Goal: Task Accomplishment & Management: Manage account settings

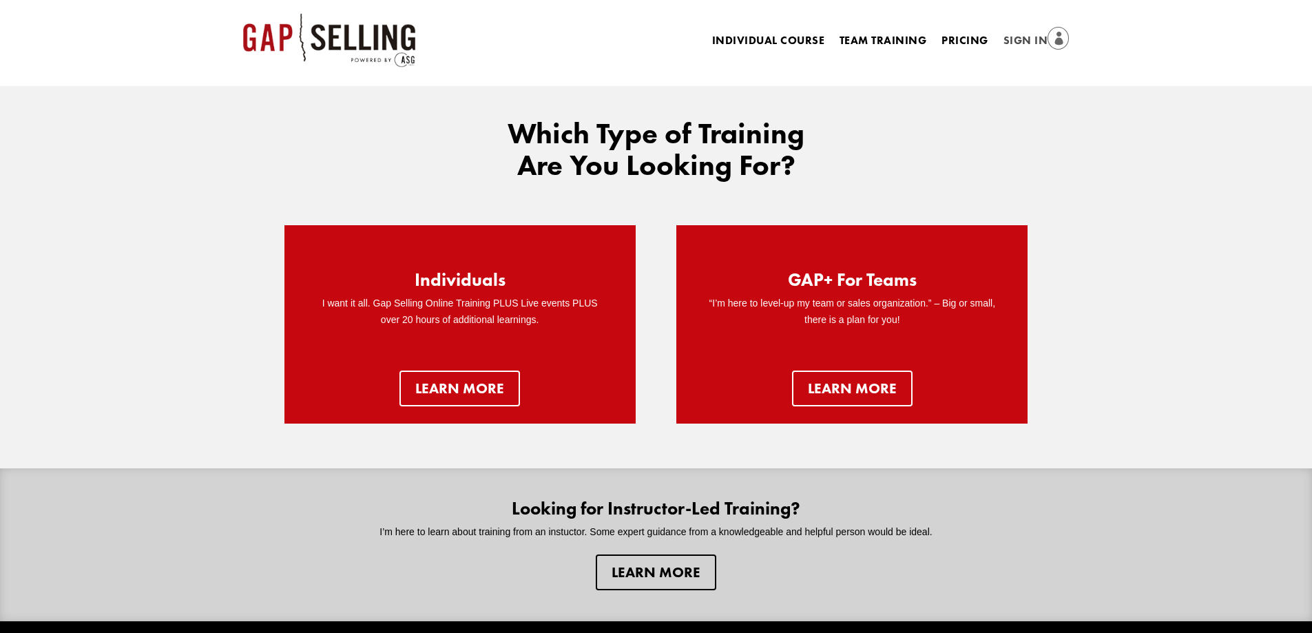
click at [943, 45] on link "Sign In" at bounding box center [1036, 41] width 66 height 19
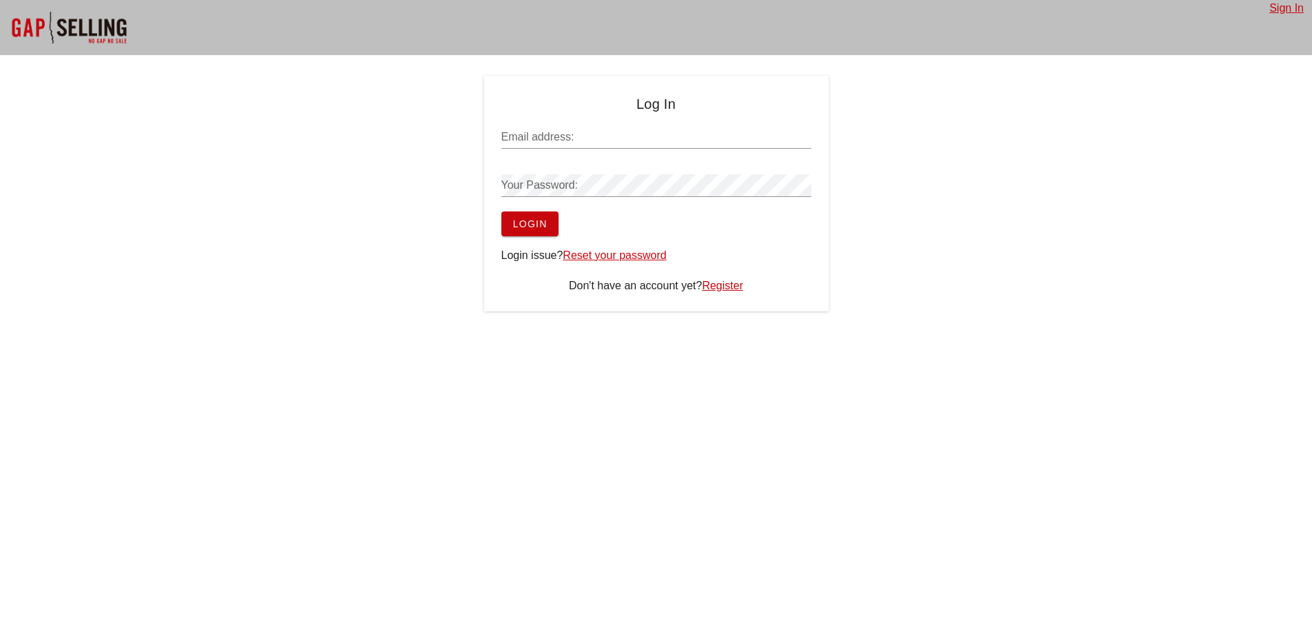
type input "sean@salesgrowth.com"
click at [525, 227] on span "Login" at bounding box center [529, 223] width 35 height 11
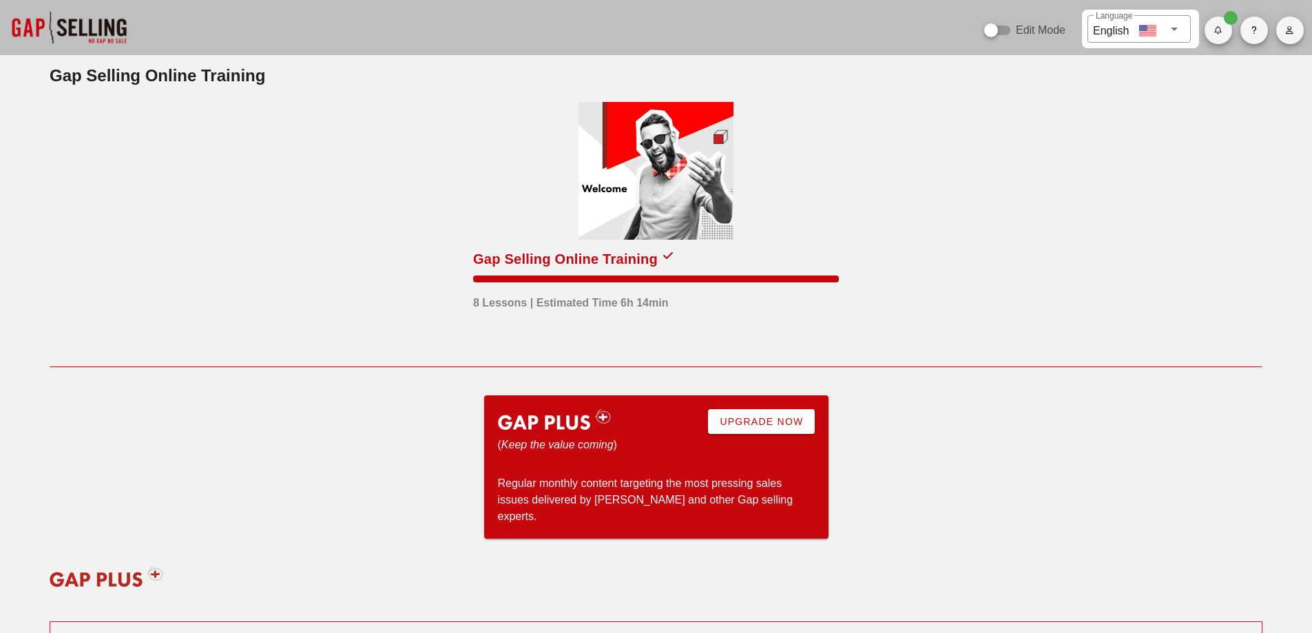
click at [1300, 27] on span "button" at bounding box center [1290, 30] width 28 height 8
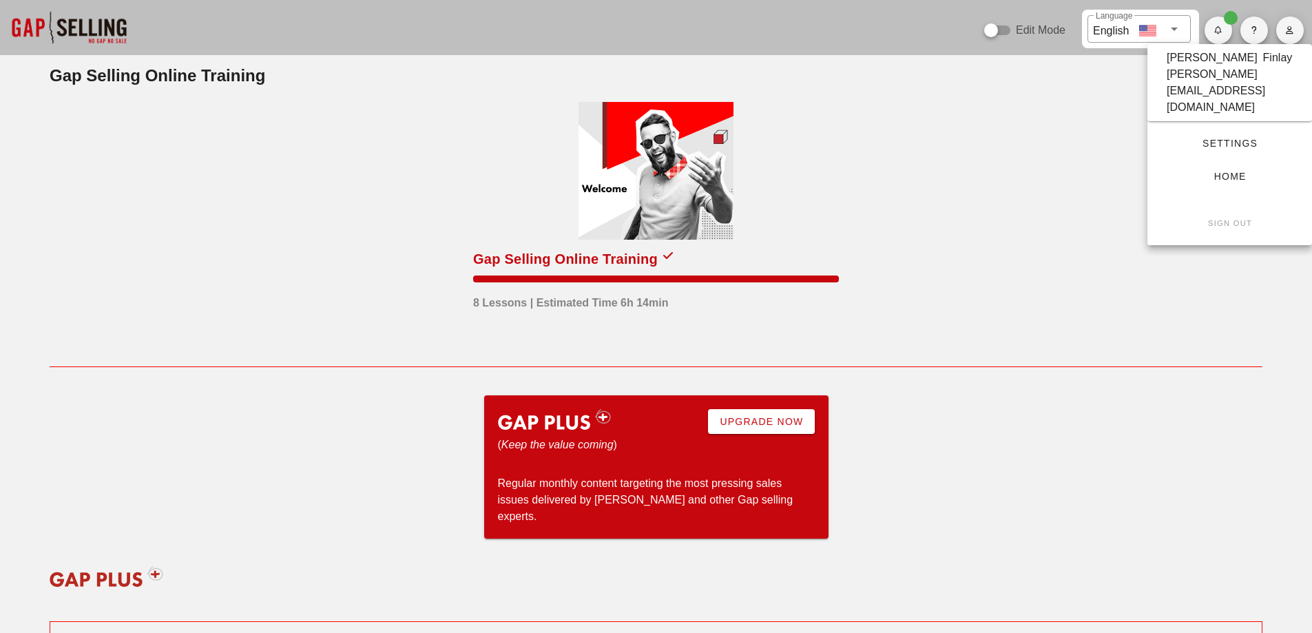
click at [1245, 138] on span "Settings" at bounding box center [1229, 143] width 120 height 11
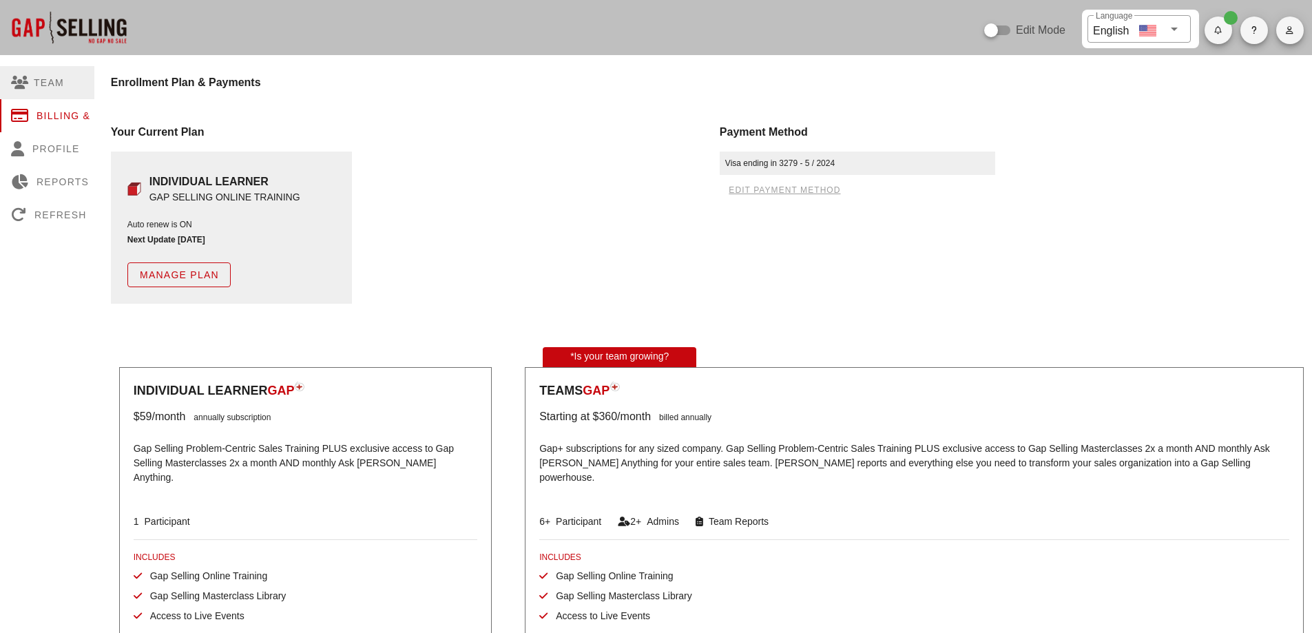
click at [56, 81] on div "Team" at bounding box center [67, 82] width 134 height 33
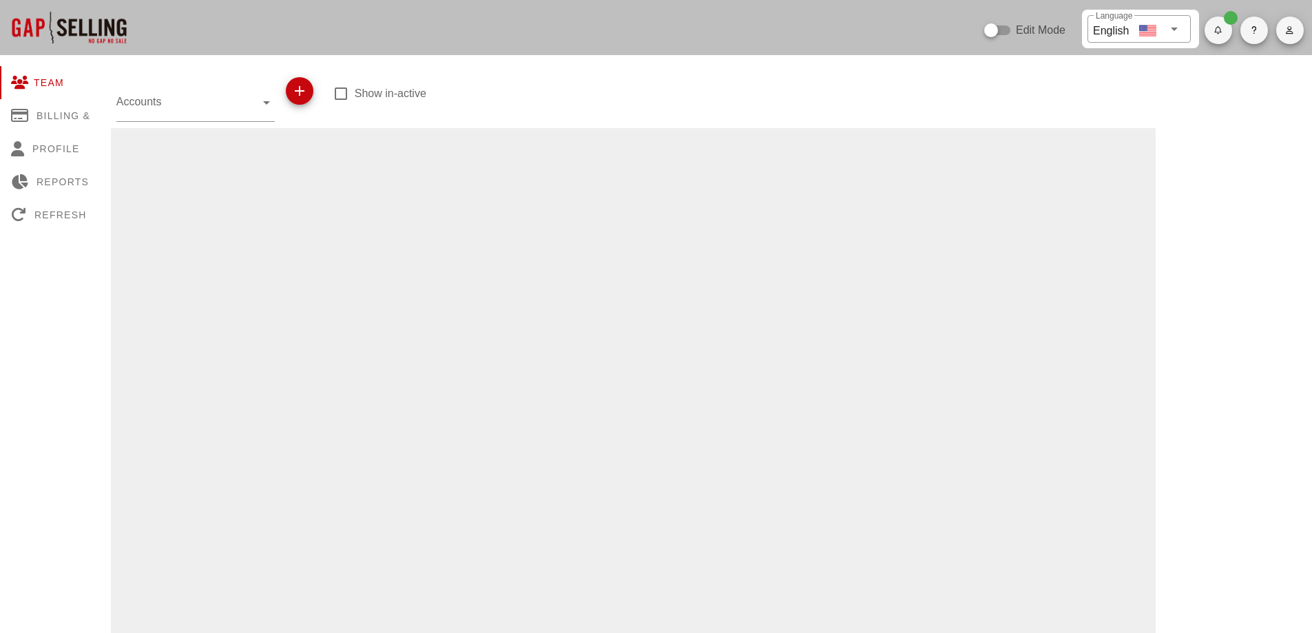
click at [306, 98] on icon "button" at bounding box center [299, 91] width 17 height 17
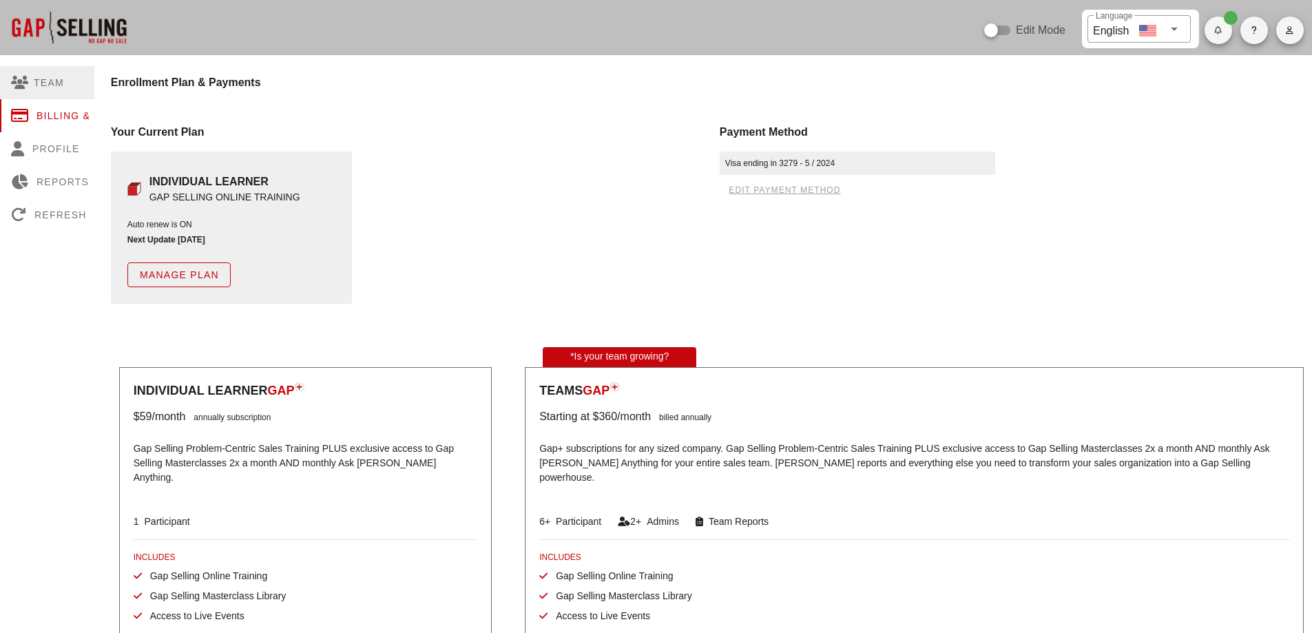
click at [60, 83] on div "Team" at bounding box center [67, 82] width 134 height 33
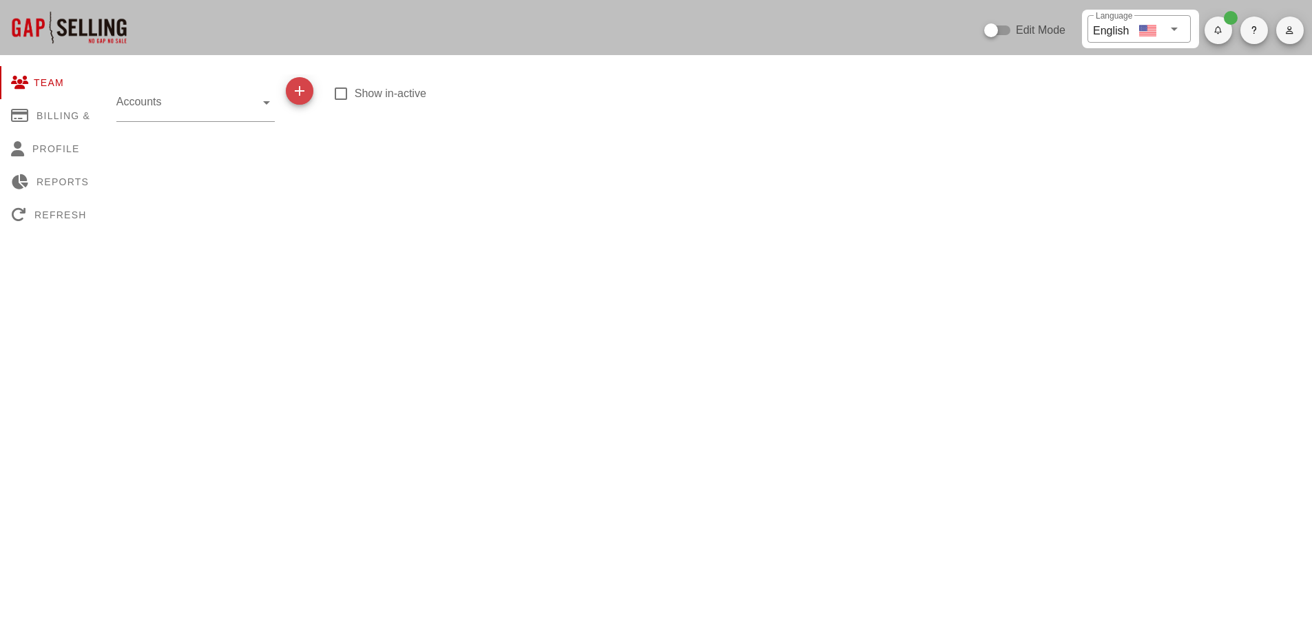
click at [296, 87] on icon "button" at bounding box center [299, 91] width 17 height 17
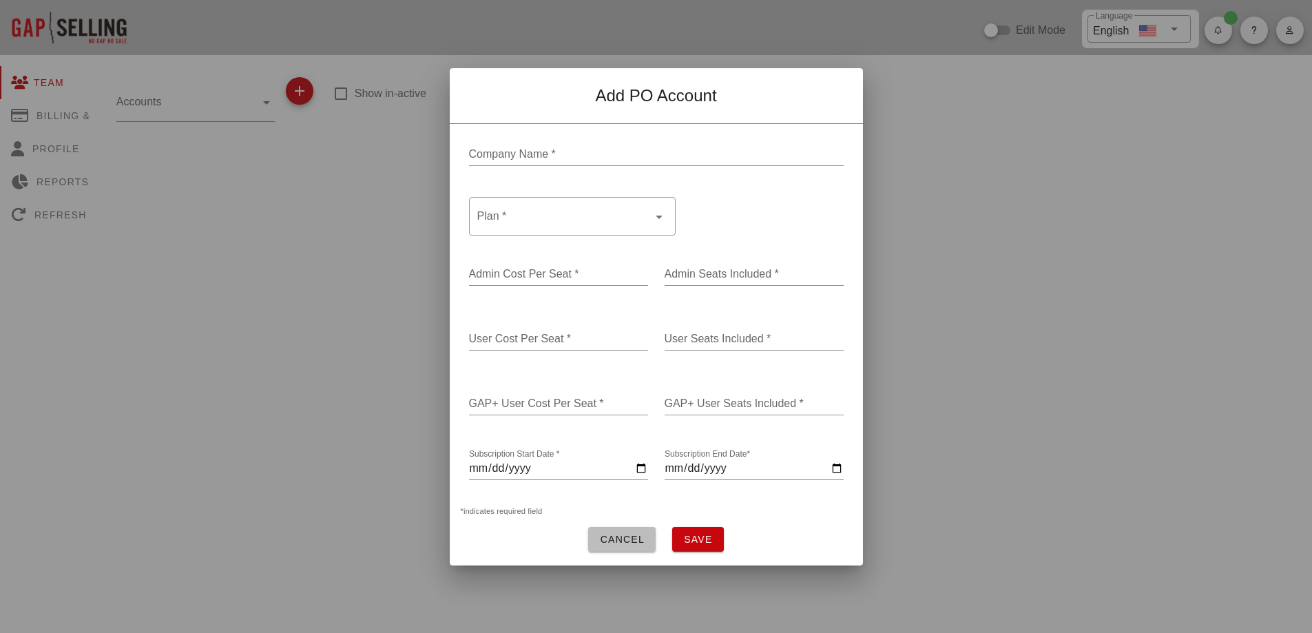
click at [627, 154] on input "Company Name *" at bounding box center [656, 154] width 375 height 22
click at [482, 147] on input "ZScaler" at bounding box center [656, 154] width 375 height 22
type input "Zscaler"
click at [614, 209] on div at bounding box center [562, 216] width 171 height 33
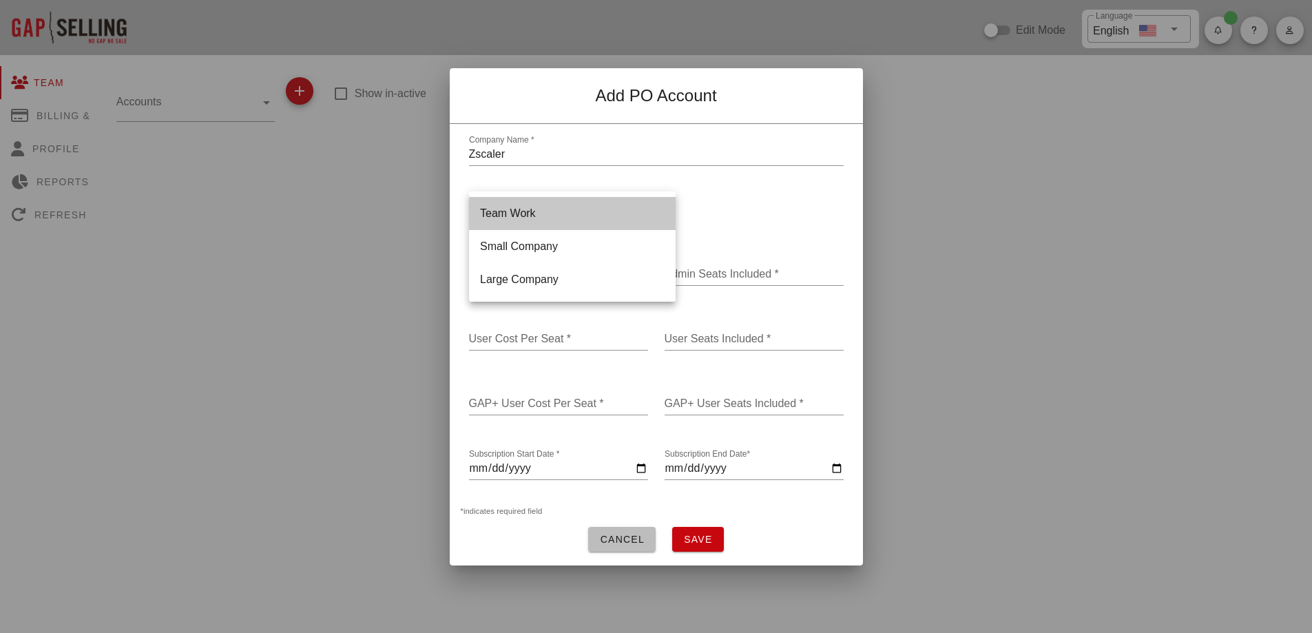
click at [614, 209] on div "Team Work" at bounding box center [572, 213] width 185 height 13
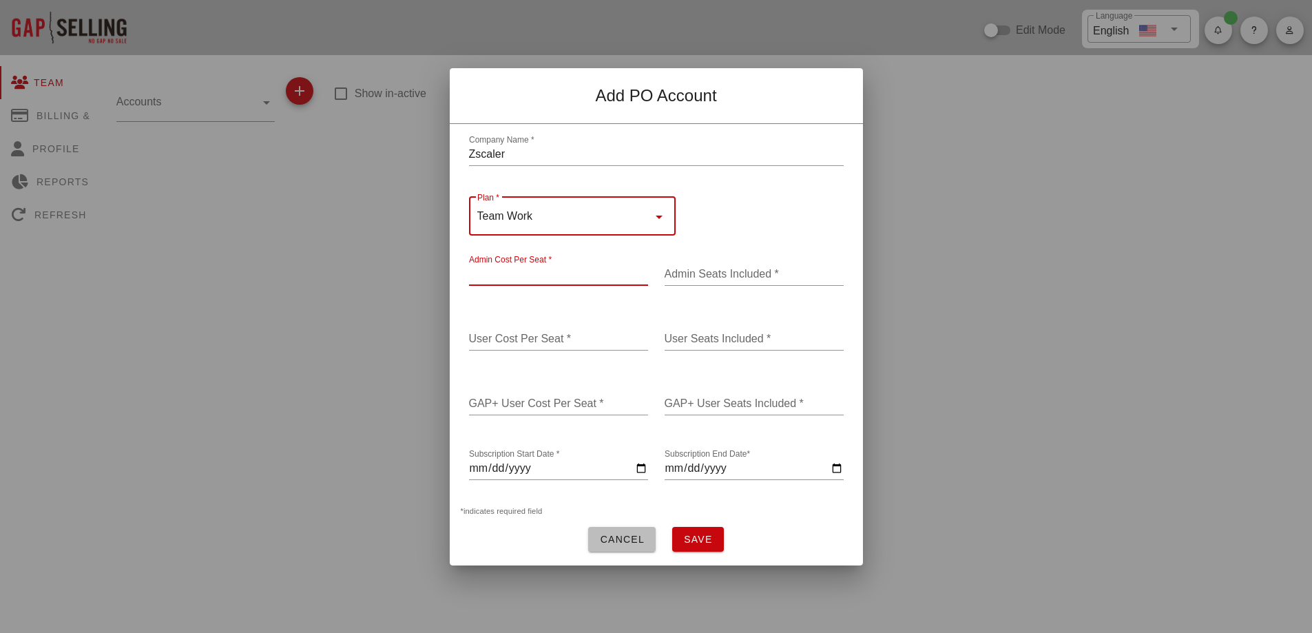
click at [545, 271] on input "Admin Cost Per Seat *" at bounding box center [558, 274] width 179 height 22
click at [720, 269] on input "Admin Seats Included *" at bounding box center [753, 274] width 179 height 22
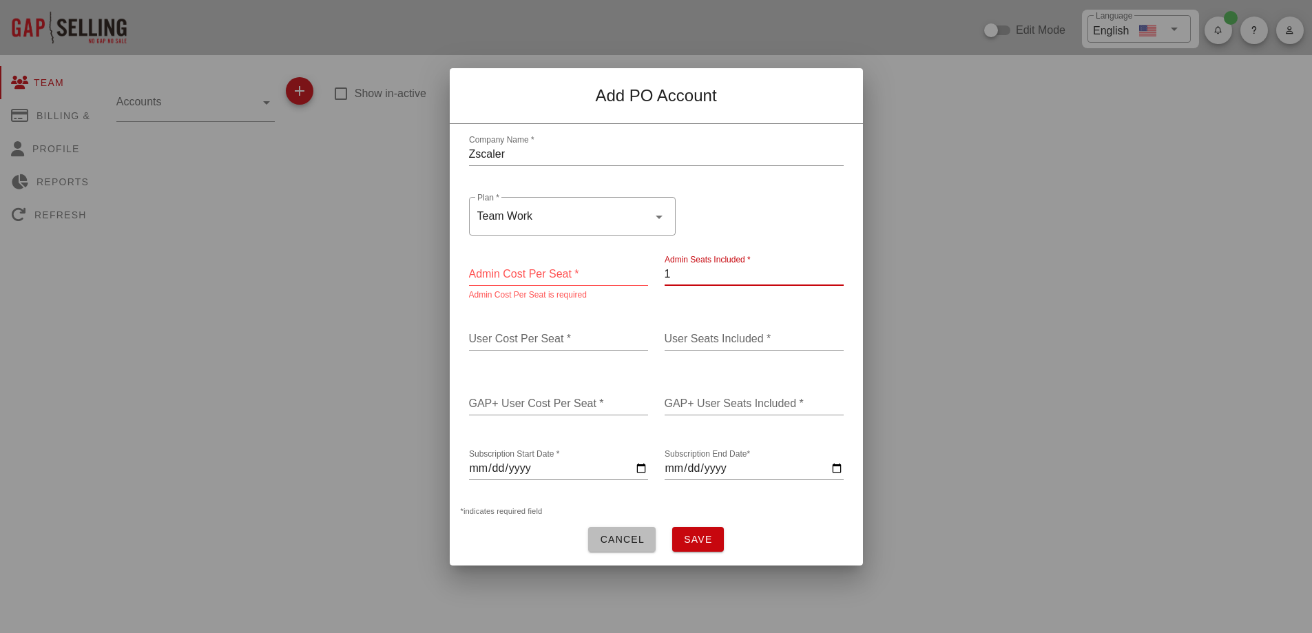
type input "1"
click at [709, 335] on input "User Seats Included *" at bounding box center [753, 339] width 179 height 22
type input "5"
click at [712, 392] on div "GAP+ User Seats Included *" at bounding box center [753, 403] width 179 height 22
type input "5"
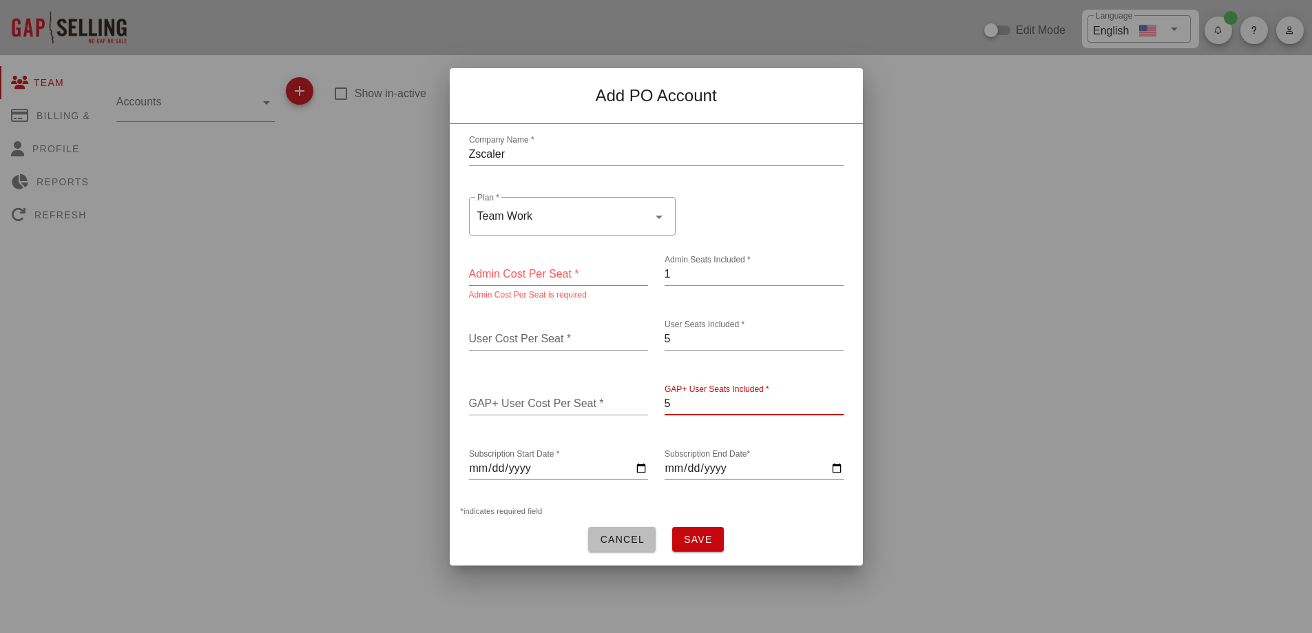
click at [638, 463] on input "Subscription Start Date *" at bounding box center [558, 468] width 179 height 22
type input "2025-09-22"
click at [835, 460] on input "Subscription End Date*" at bounding box center [753, 468] width 179 height 22
type input "2026-09-22"
click at [708, 534] on span "Save" at bounding box center [698, 539] width 30 height 11
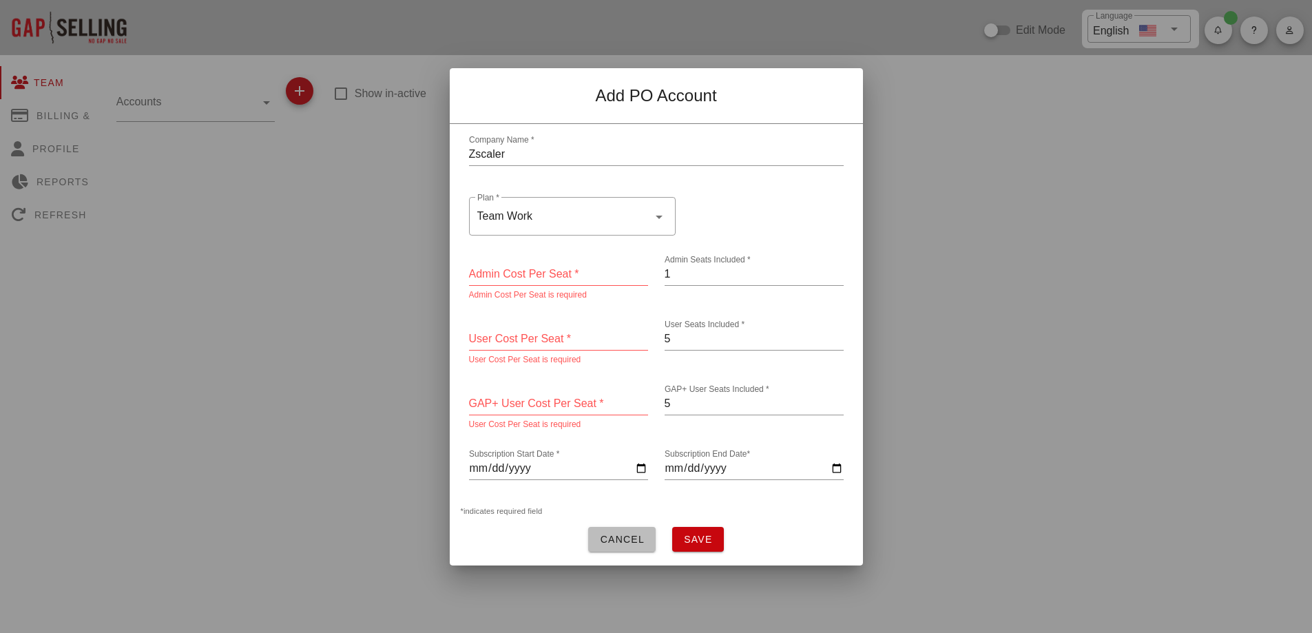
click at [616, 273] on input "Admin Cost Per Seat *" at bounding box center [558, 274] width 179 height 22
type input "0"
click at [576, 328] on input "User Cost Per Seat *" at bounding box center [558, 339] width 179 height 22
type input "0"
click at [558, 397] on div "GAP+ User Cost Per Seat *" at bounding box center [558, 403] width 179 height 22
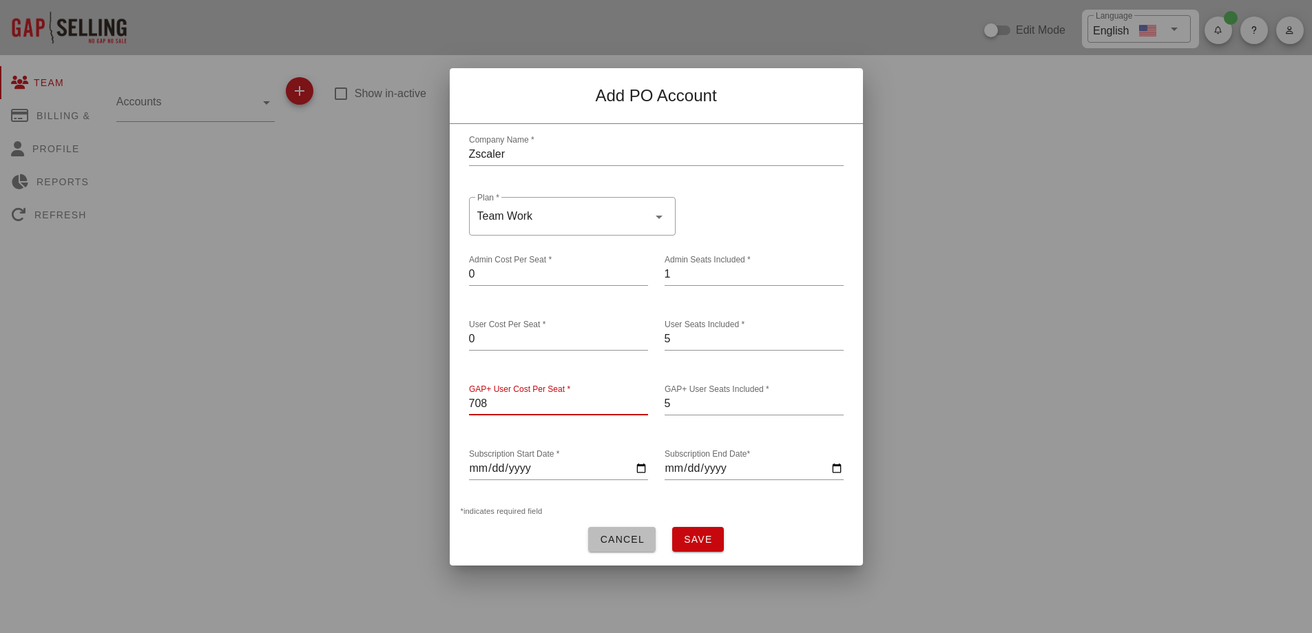
type input "708"
click at [694, 534] on span "Save" at bounding box center [698, 539] width 30 height 11
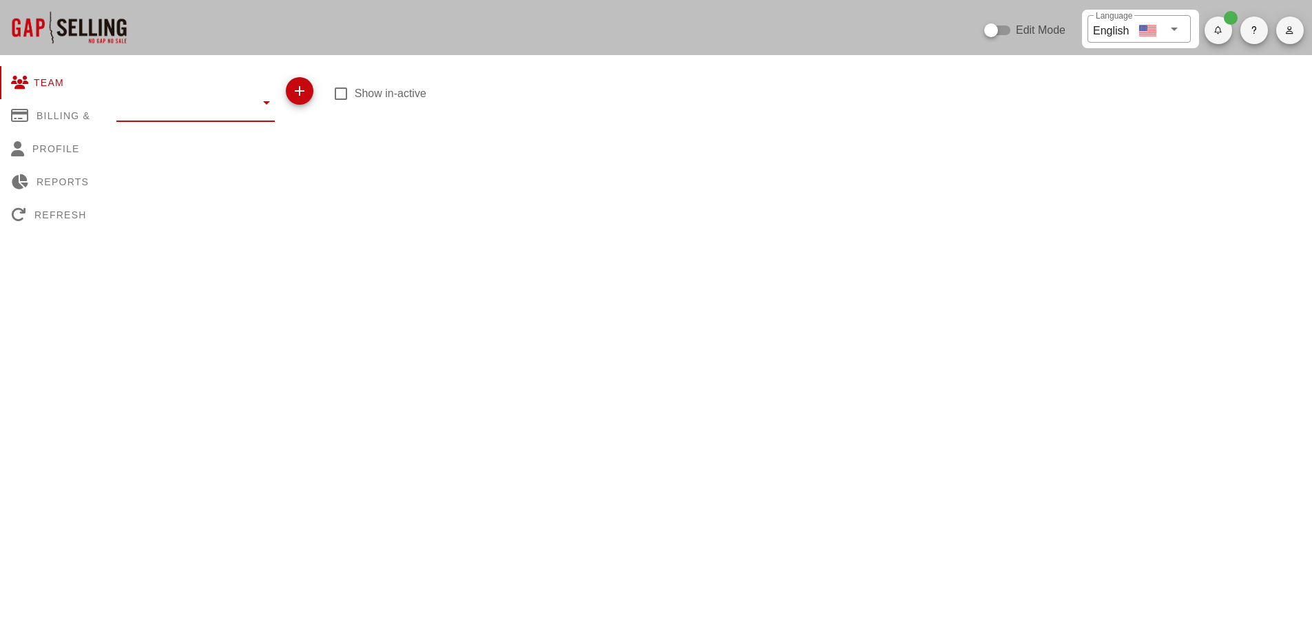
click at [238, 98] on input "text" at bounding box center [185, 102] width 139 height 22
click at [154, 285] on div "Zscaler" at bounding box center [197, 276] width 140 height 30
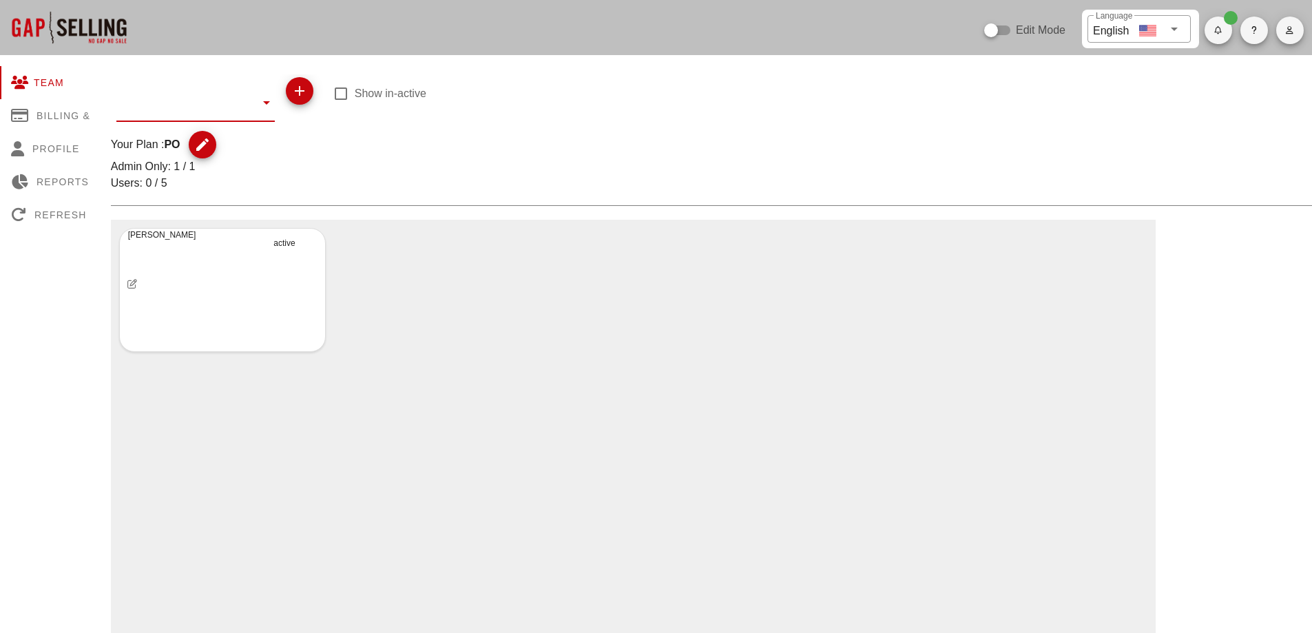
type input "Zscaler"
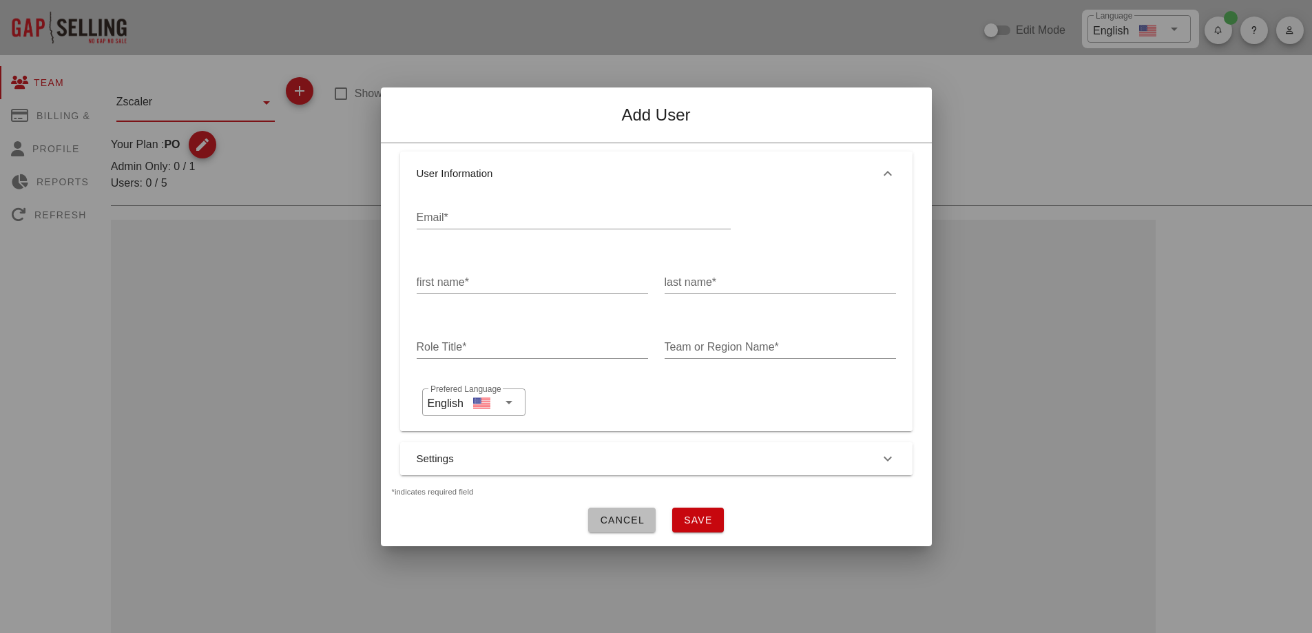
click at [538, 209] on input "Email*" at bounding box center [574, 218] width 314 height 22
paste input "nmitrovic@zscaler.com"
type input "nmitrovic@zscaler.com"
click at [543, 271] on input "first name*" at bounding box center [532, 282] width 231 height 22
type input "Neven"
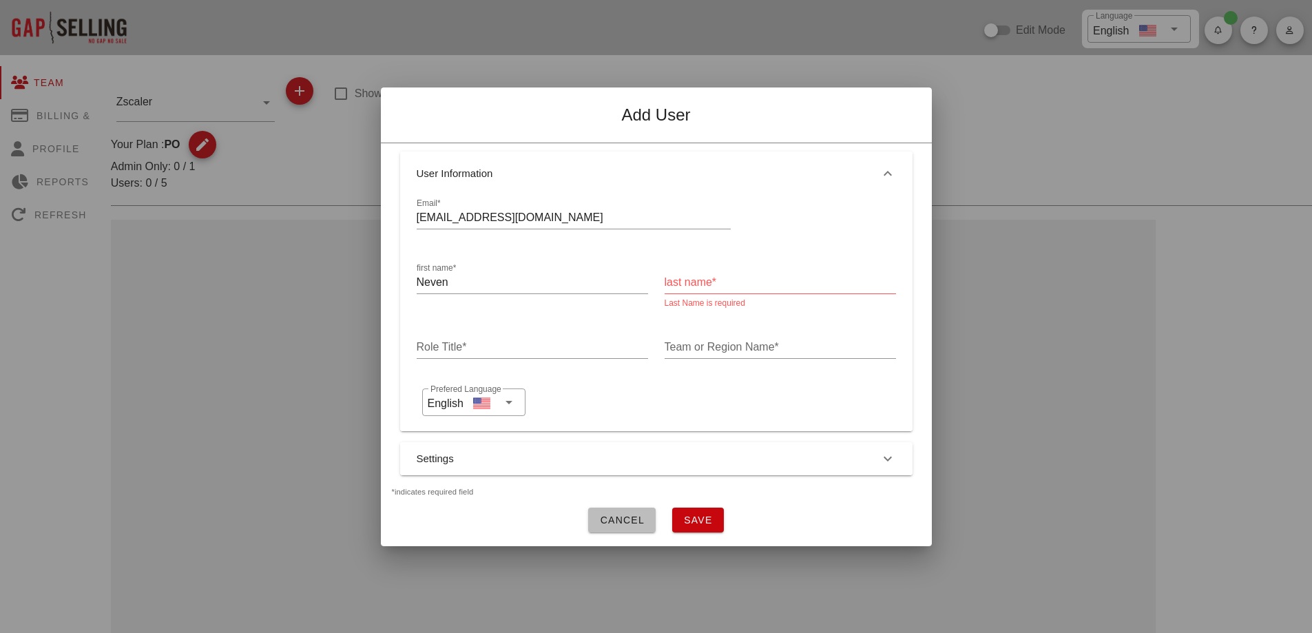
click at [700, 275] on label "last name*" at bounding box center [690, 282] width 52 height 14
click at [700, 273] on input "last name*" at bounding box center [779, 282] width 231 height 22
click at [708, 275] on input "Mitro" at bounding box center [779, 282] width 231 height 22
type input "Mitrovic"
click at [520, 341] on input "Role Title*" at bounding box center [532, 347] width 231 height 22
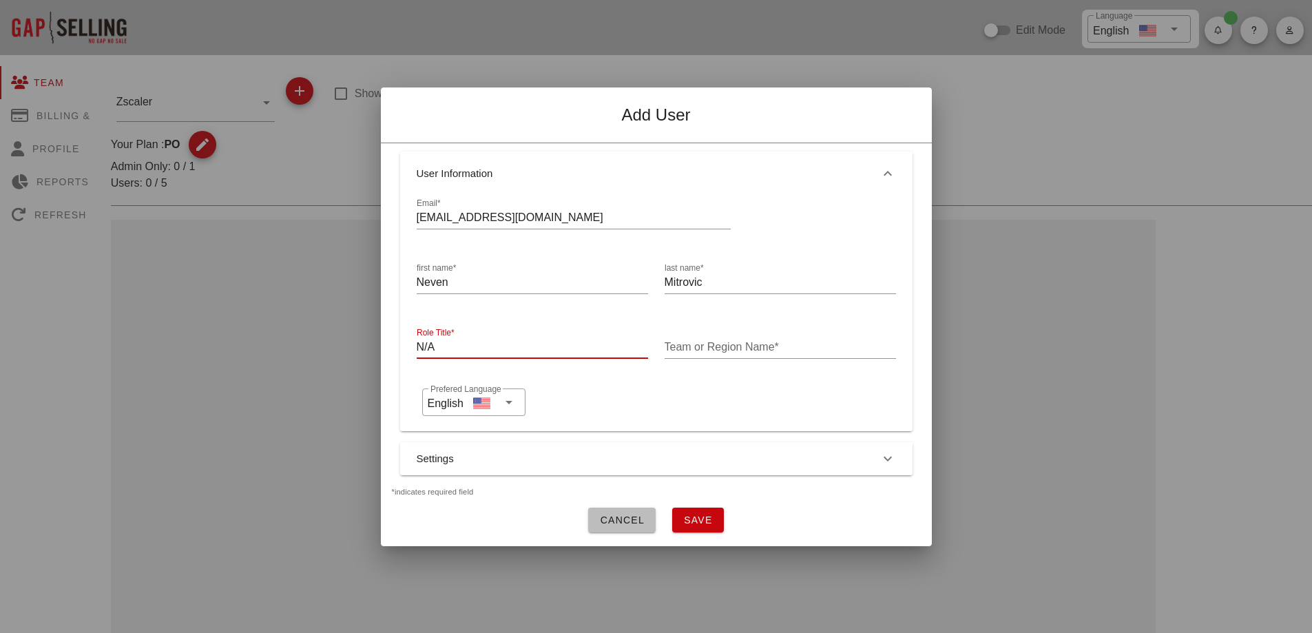
type input "N/A"
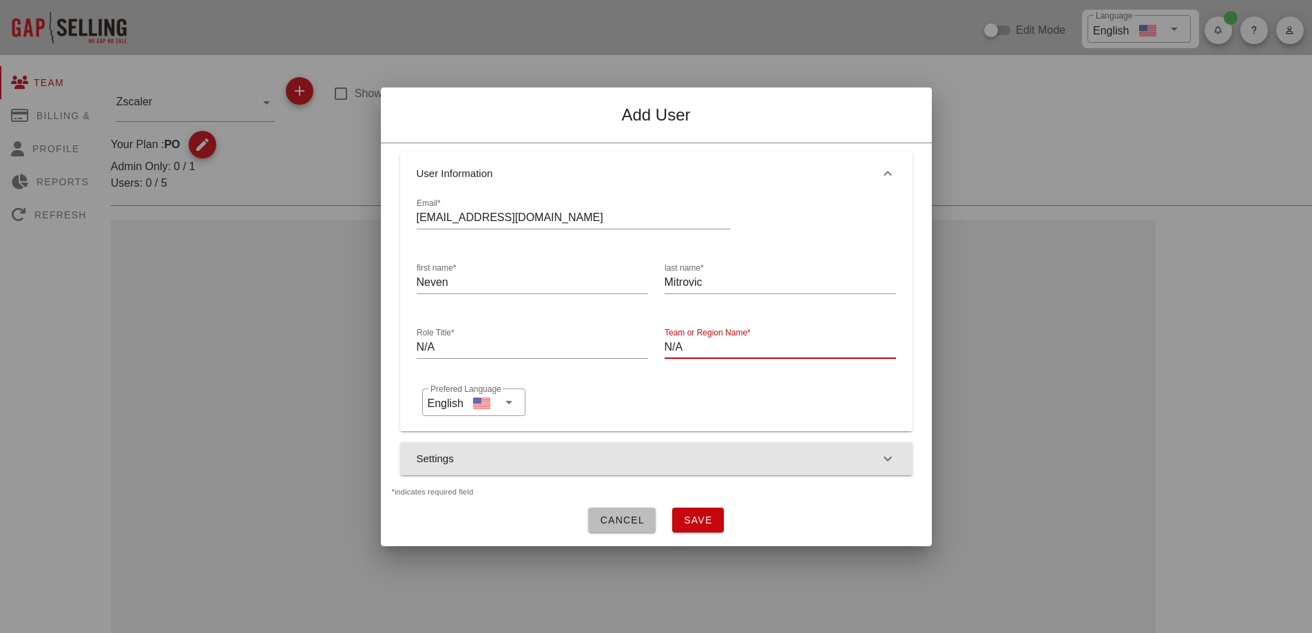
click at [591, 462] on button "Settings" at bounding box center [656, 458] width 512 height 33
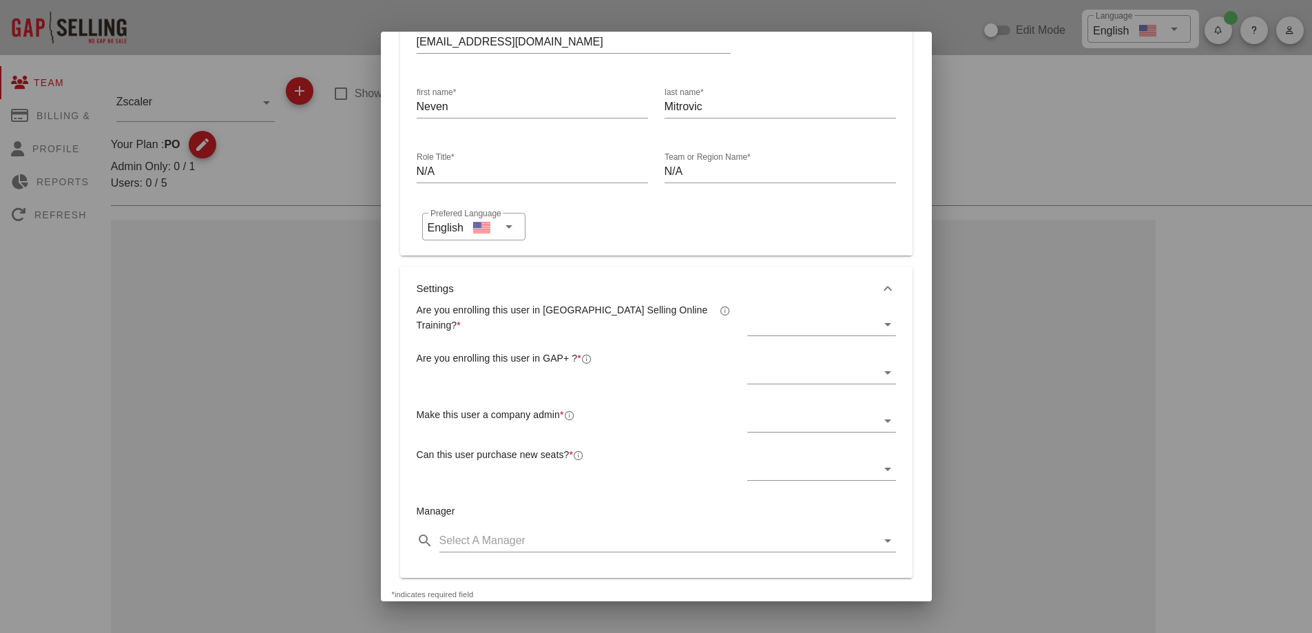
scroll to position [138, 0]
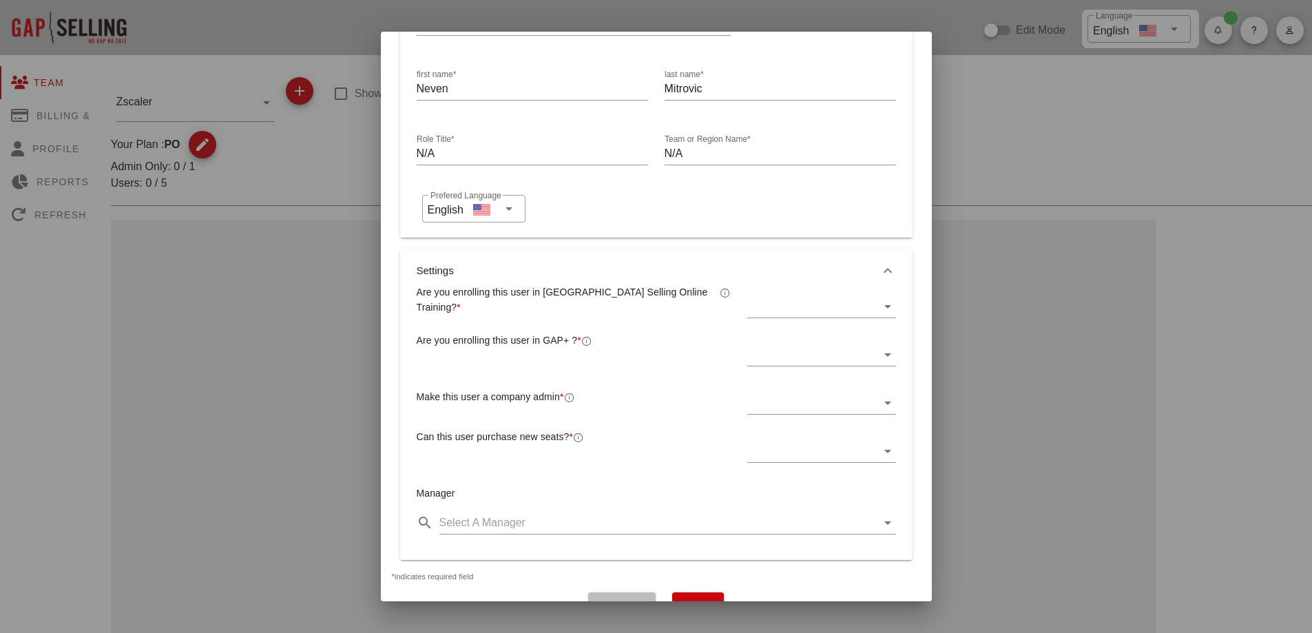
click at [804, 304] on div at bounding box center [811, 306] width 129 height 22
click at [799, 323] on div "Yes" at bounding box center [812, 317] width 123 height 13
click at [779, 351] on div at bounding box center [811, 355] width 129 height 22
click at [753, 363] on div "Yes" at bounding box center [812, 365] width 123 height 13
click at [786, 403] on div at bounding box center [811, 403] width 129 height 22
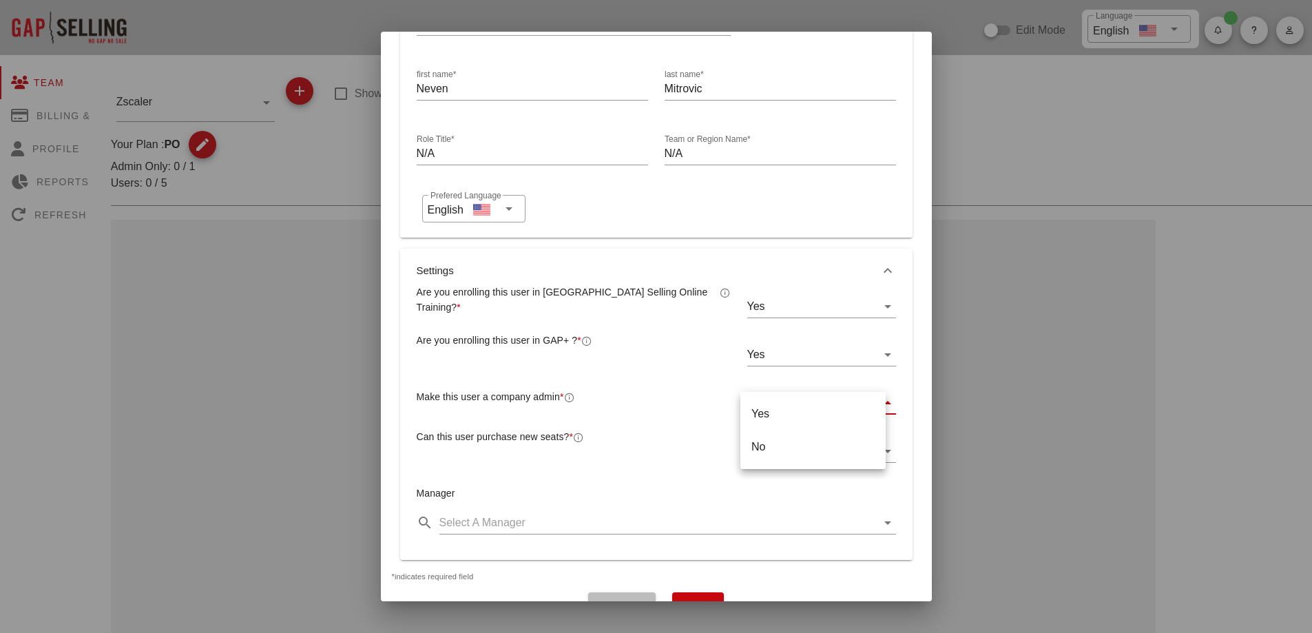
click at [774, 420] on div "Yes" at bounding box center [812, 413] width 123 height 13
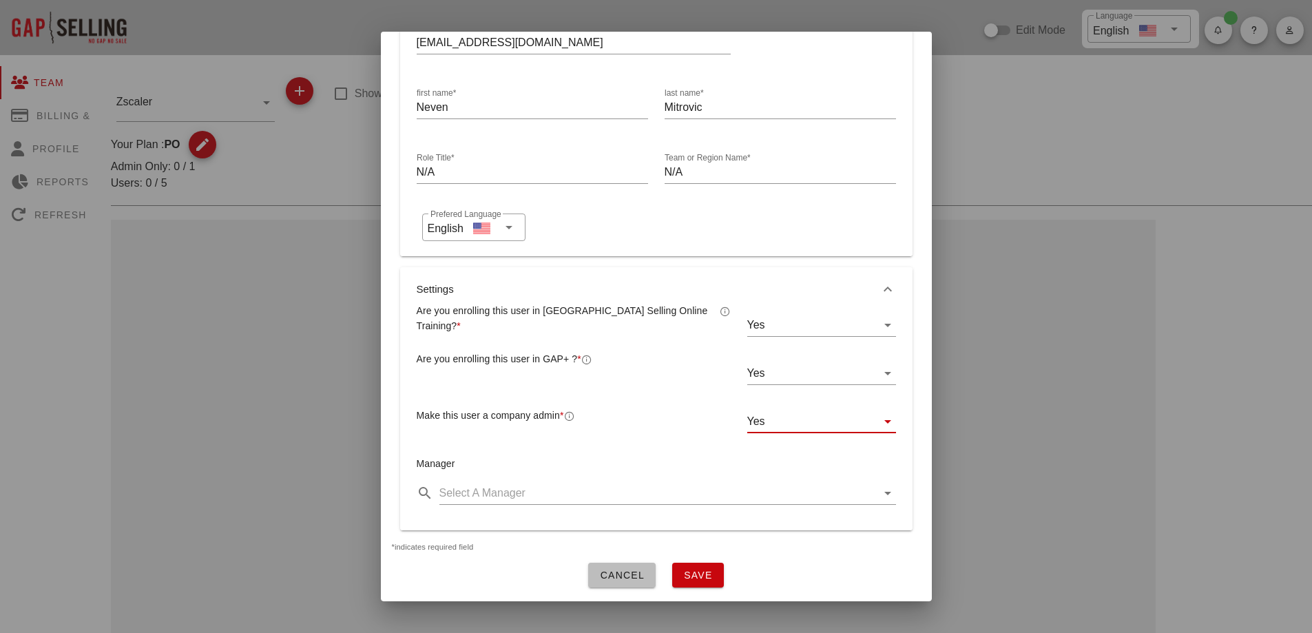
scroll to position [129, 0]
click at [704, 572] on button "Save" at bounding box center [698, 574] width 52 height 25
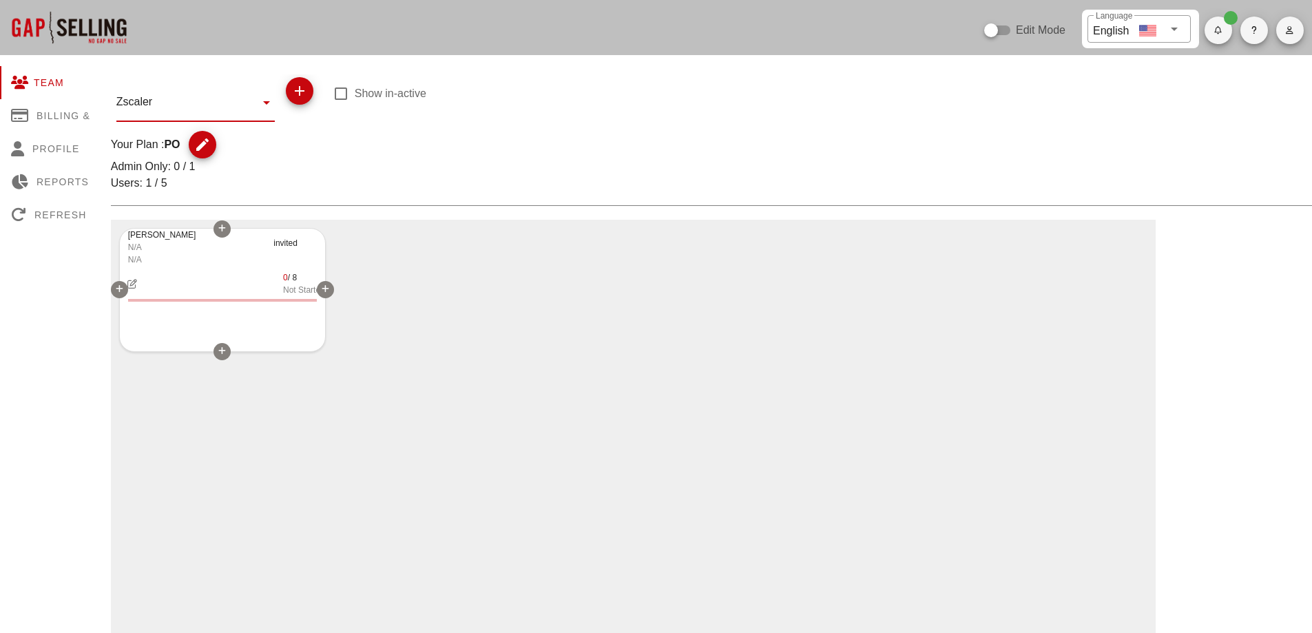
click at [222, 351] on icon at bounding box center [222, 351] width 8 height 8
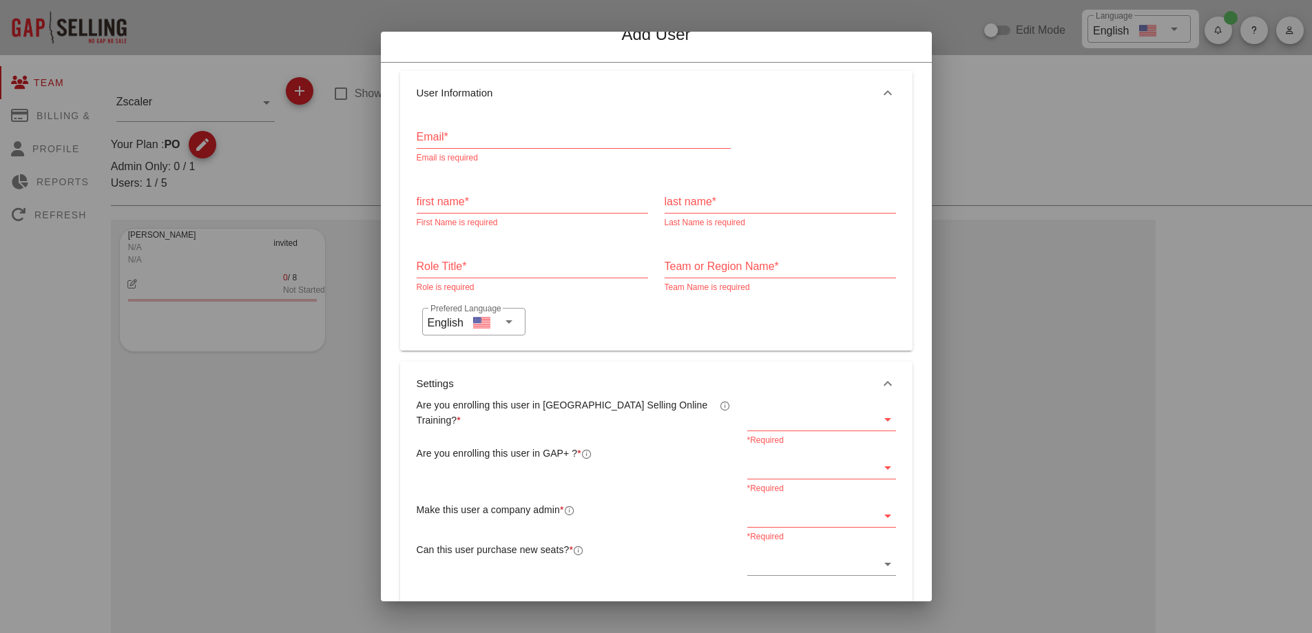
scroll to position [0, 0]
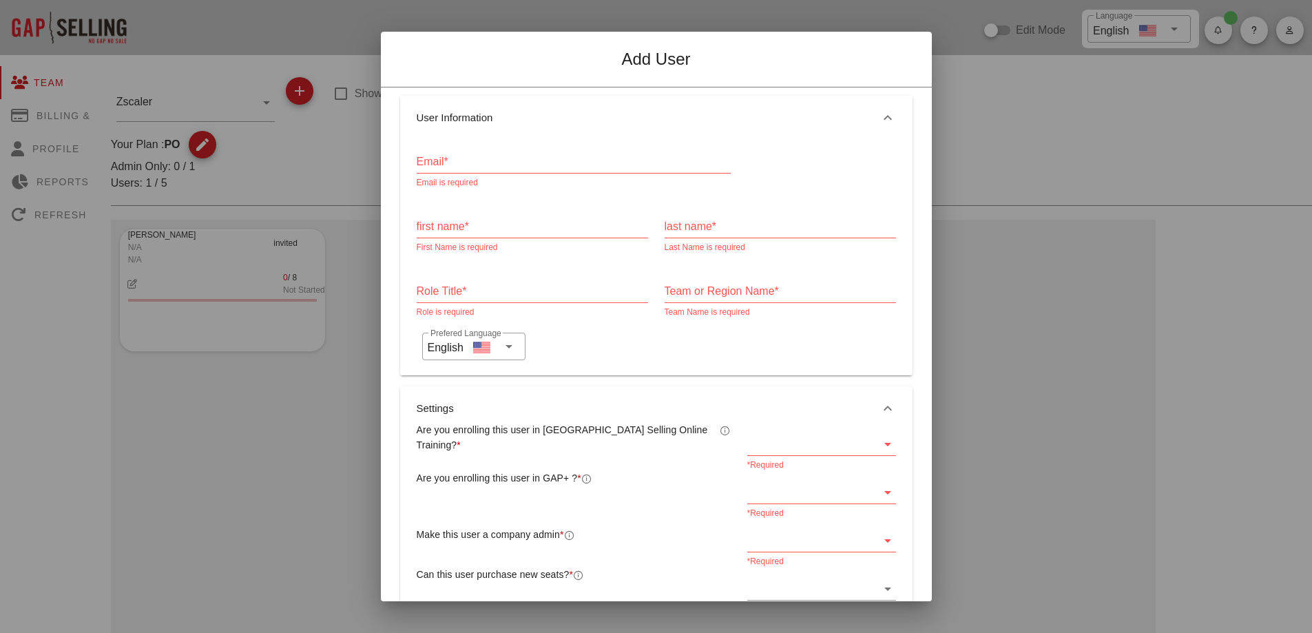
click at [494, 166] on input "Email*" at bounding box center [574, 162] width 314 height 22
paste input "mrussegger@zscaler.com"
type input "mrussegger@zscaler.com"
click at [485, 227] on input "first name*" at bounding box center [532, 226] width 231 height 22
type input "Marlon"
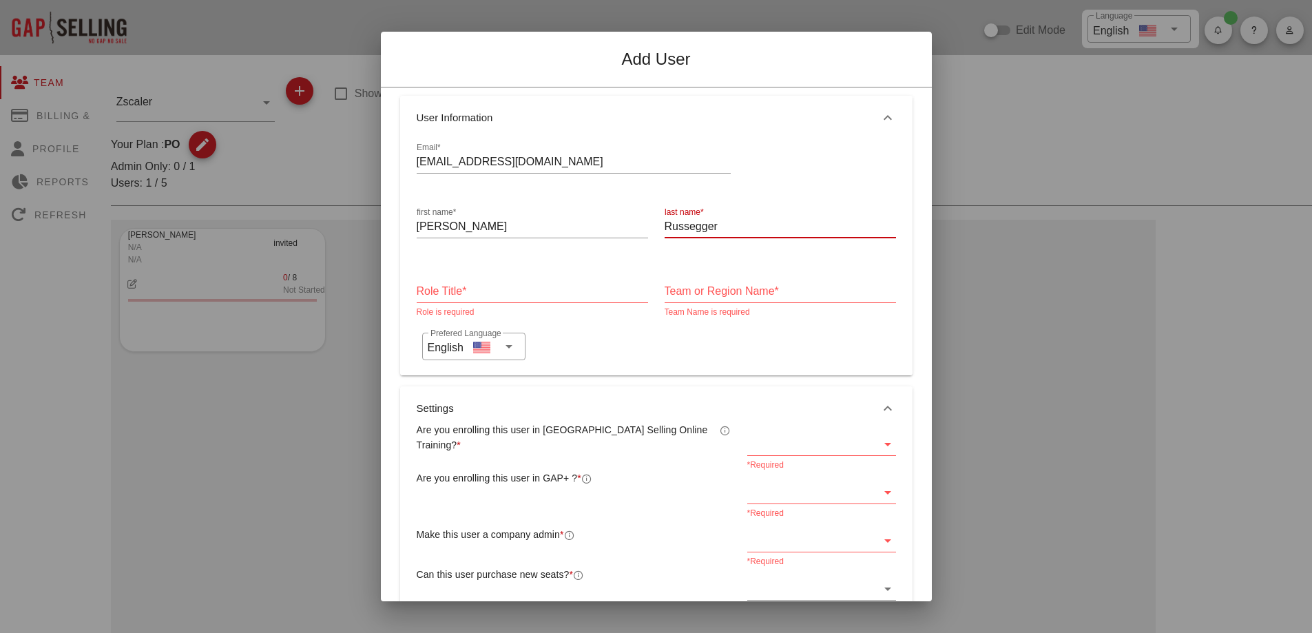
type input "Russegger"
type input "N/A"
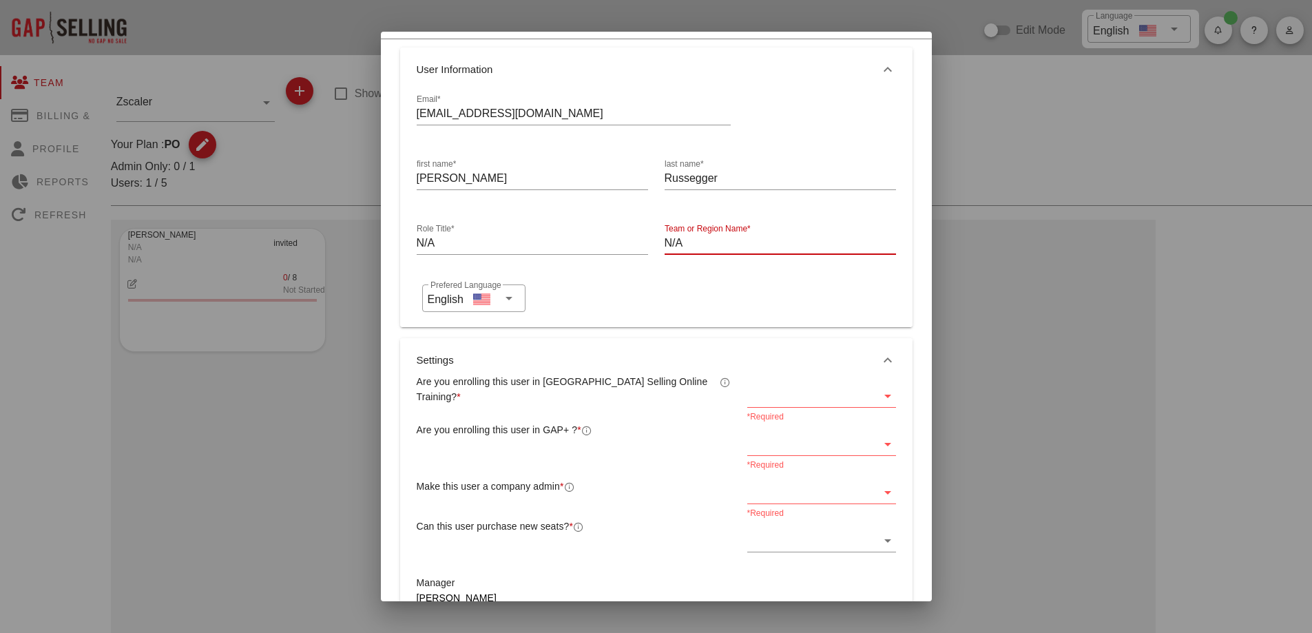
scroll to position [69, 0]
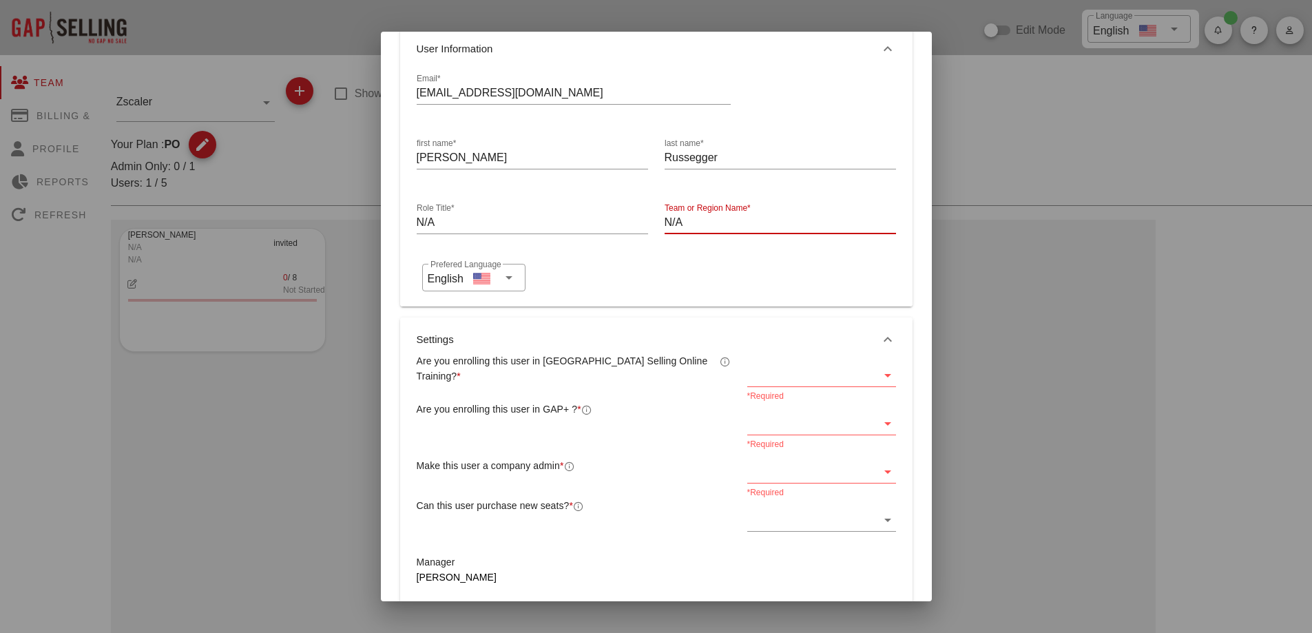
type input "N/A"
click at [788, 384] on div at bounding box center [811, 375] width 129 height 22
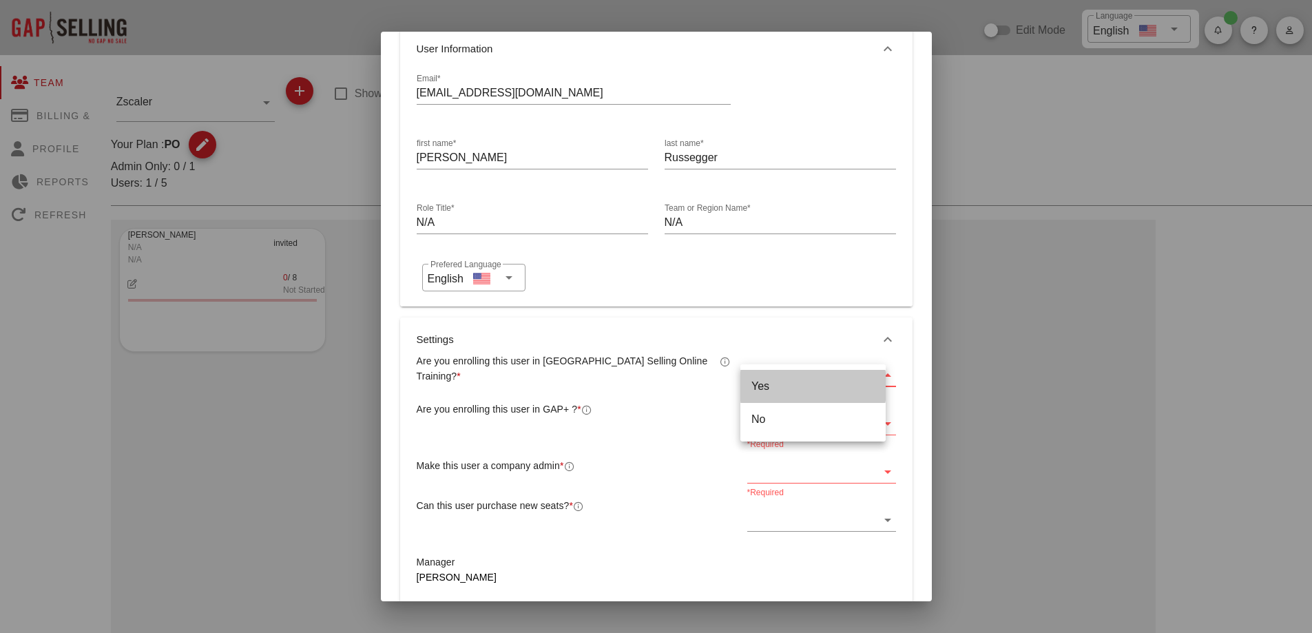
click at [775, 399] on div "Yes" at bounding box center [812, 386] width 123 height 30
click at [764, 438] on div "*Required" at bounding box center [821, 430] width 149 height 37
click at [751, 423] on div at bounding box center [811, 423] width 129 height 22
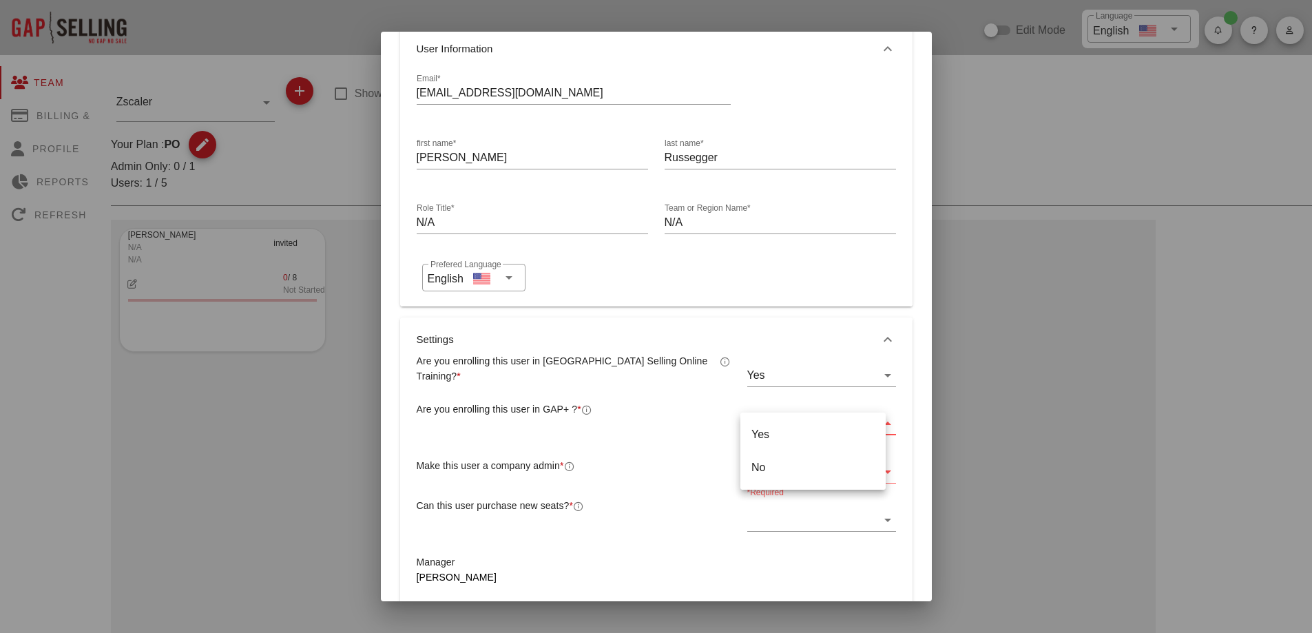
click at [766, 441] on div "Yes" at bounding box center [812, 434] width 123 height 30
click at [792, 479] on div at bounding box center [811, 472] width 129 height 22
click at [763, 517] on div "No" at bounding box center [812, 515] width 123 height 13
click at [782, 522] on div at bounding box center [811, 520] width 129 height 22
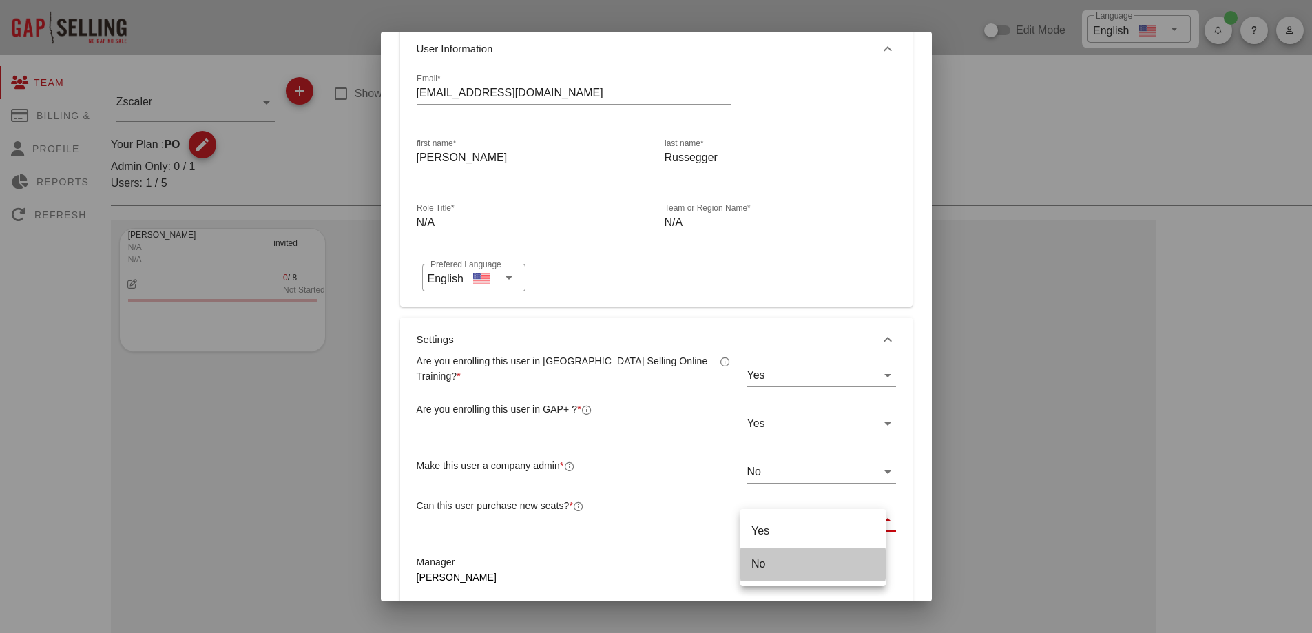
click at [768, 560] on div "No" at bounding box center [812, 563] width 123 height 13
click at [609, 524] on div "Can this user purchase new seats? *" at bounding box center [573, 522] width 330 height 48
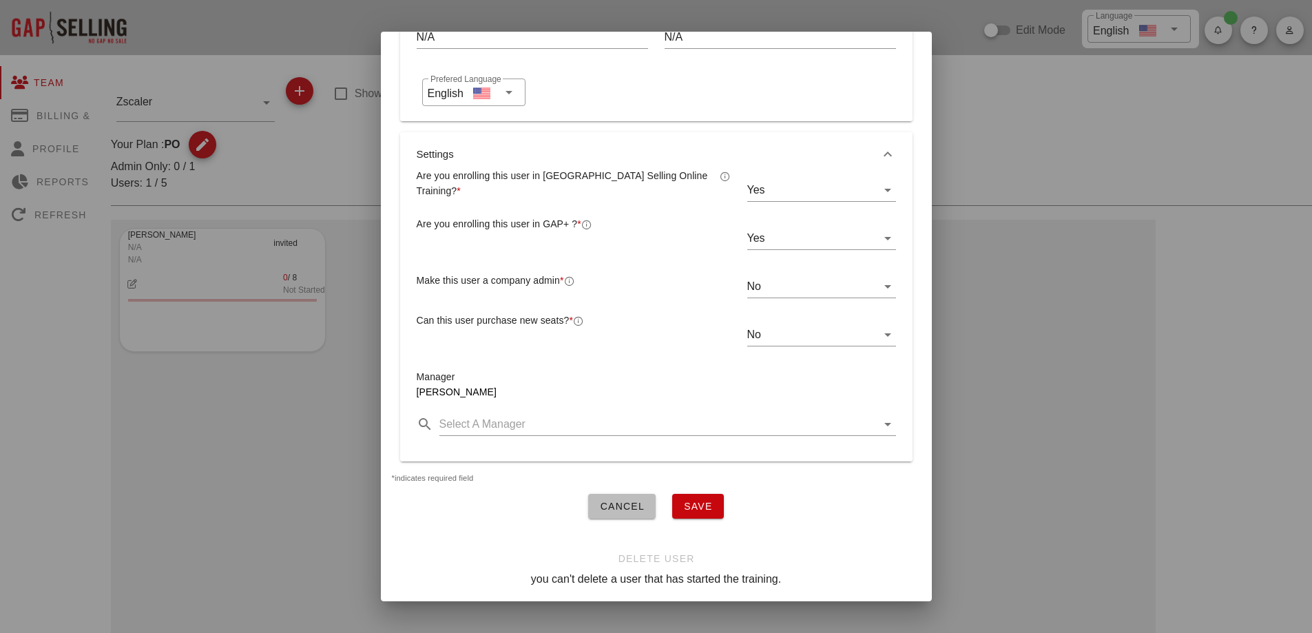
scroll to position [264, 0]
click at [692, 501] on span "Save" at bounding box center [698, 506] width 30 height 11
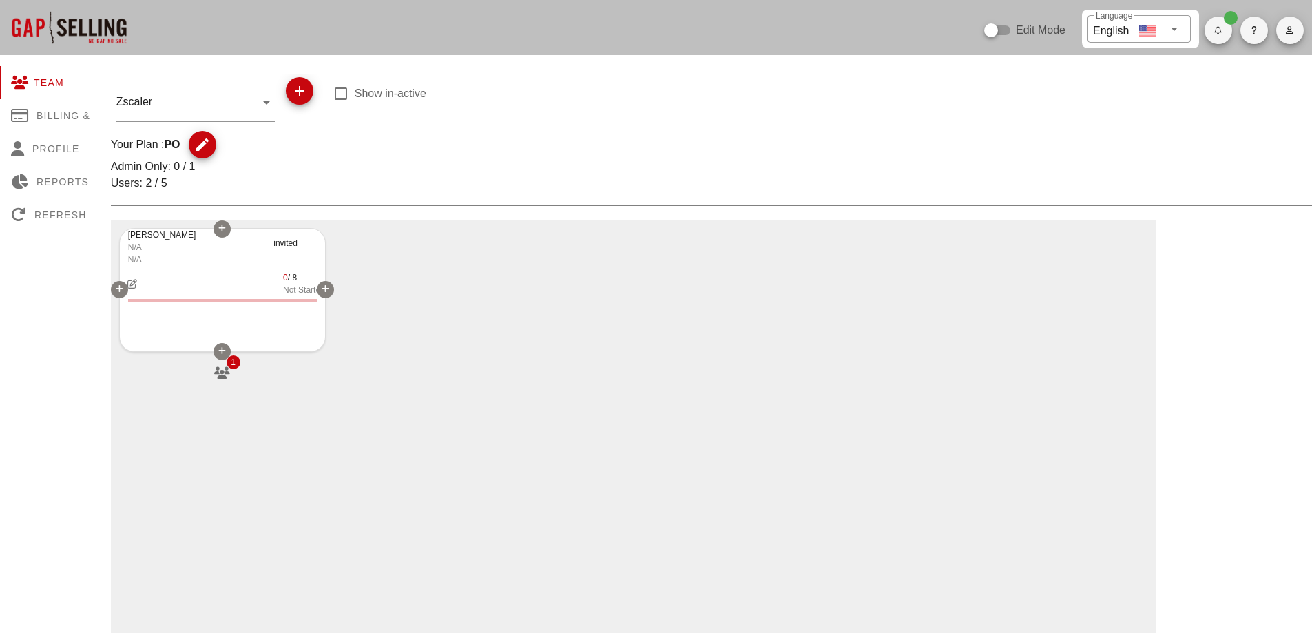
click at [219, 350] on icon at bounding box center [222, 351] width 8 height 8
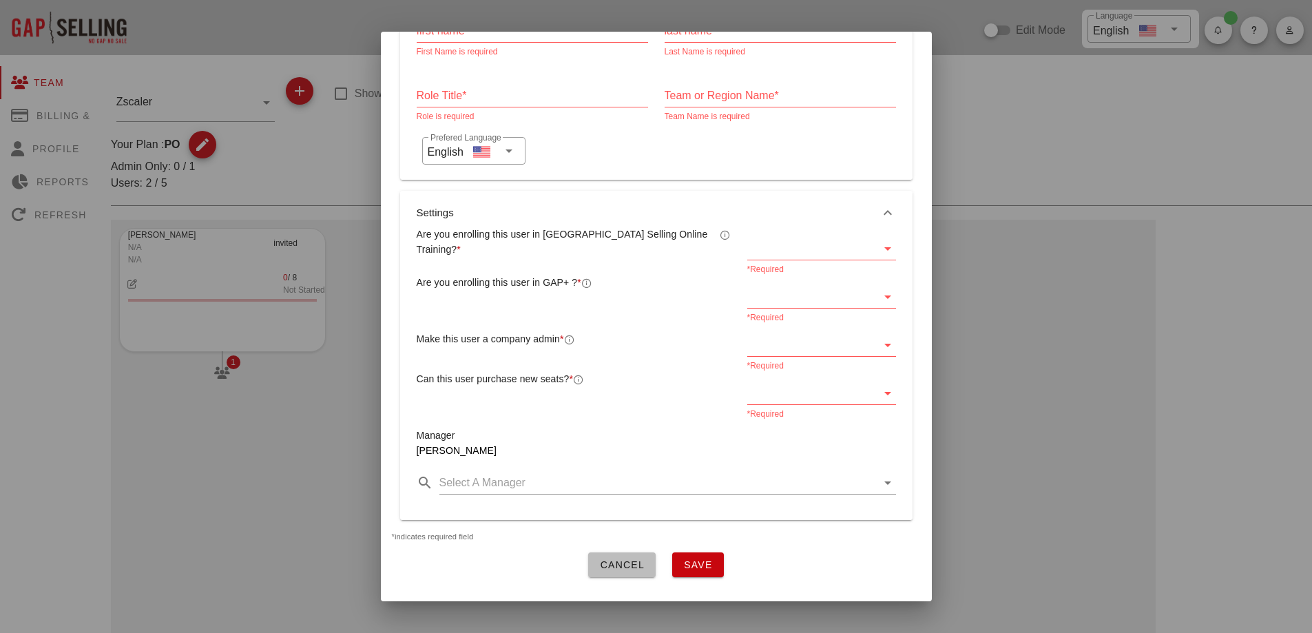
scroll to position [0, 0]
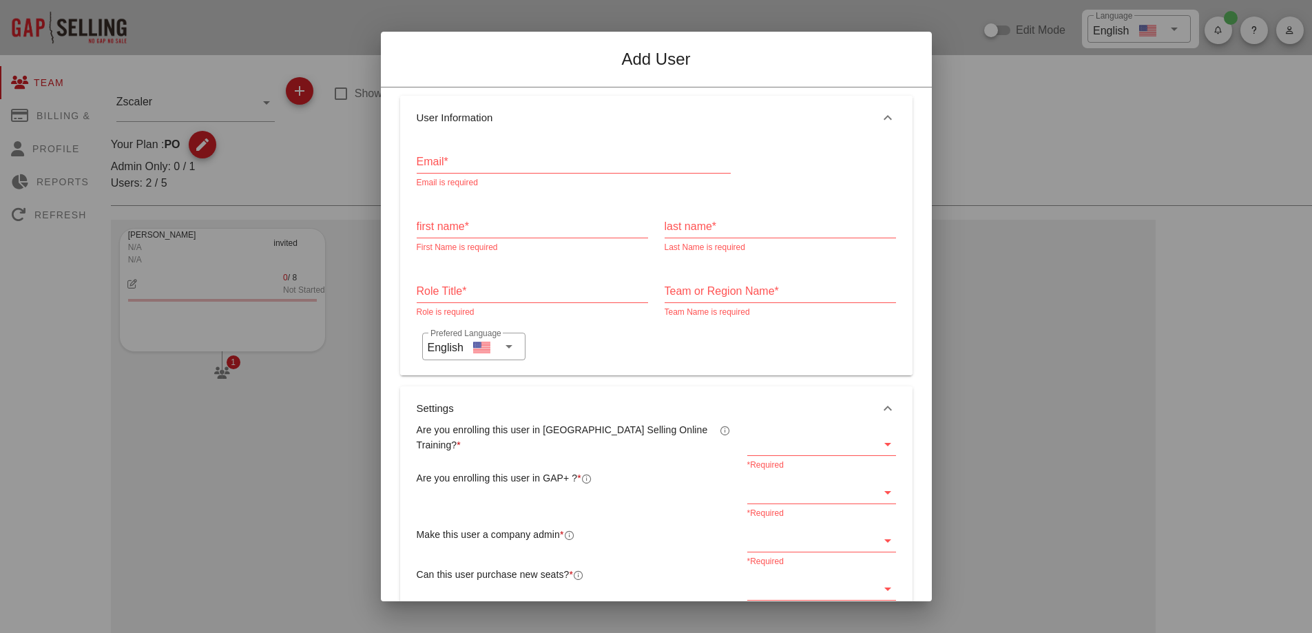
click at [463, 164] on input "Email*" at bounding box center [574, 162] width 314 height 22
paste input "vlemagoariec@zscaler.com"
type input "vlemagoariec@zscaler.com"
click at [461, 226] on div "first name*" at bounding box center [532, 226] width 231 height 22
type input "Vincent"
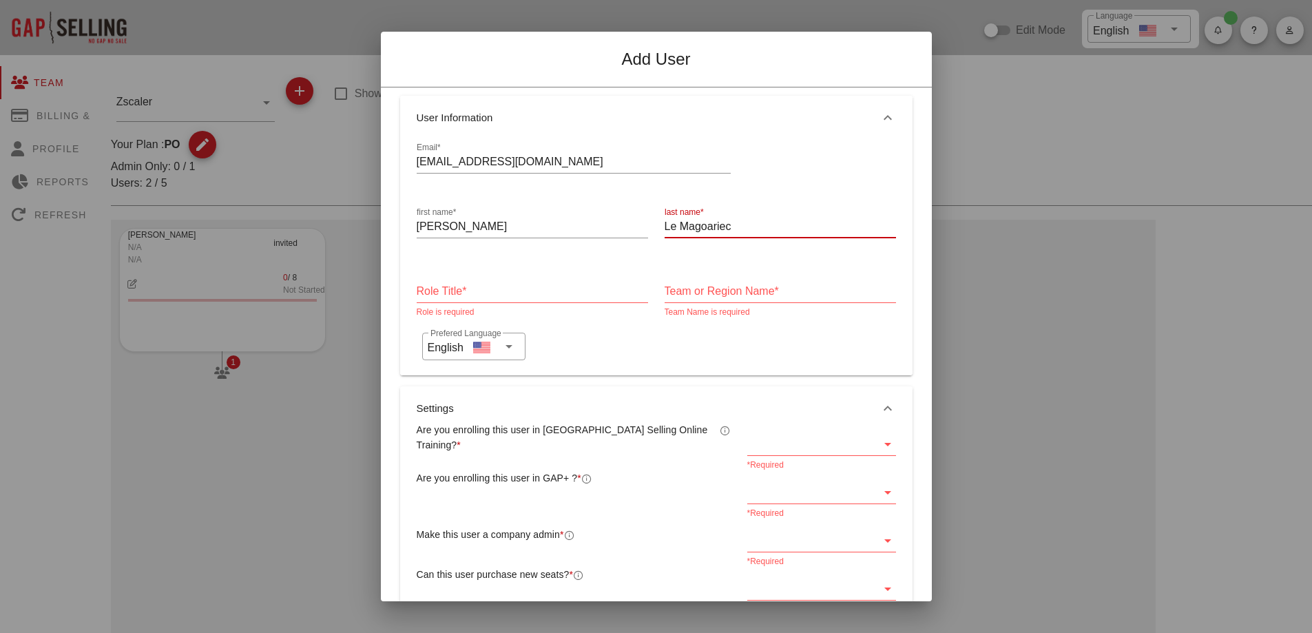
type input "Le Magoariec"
type input "N/A"
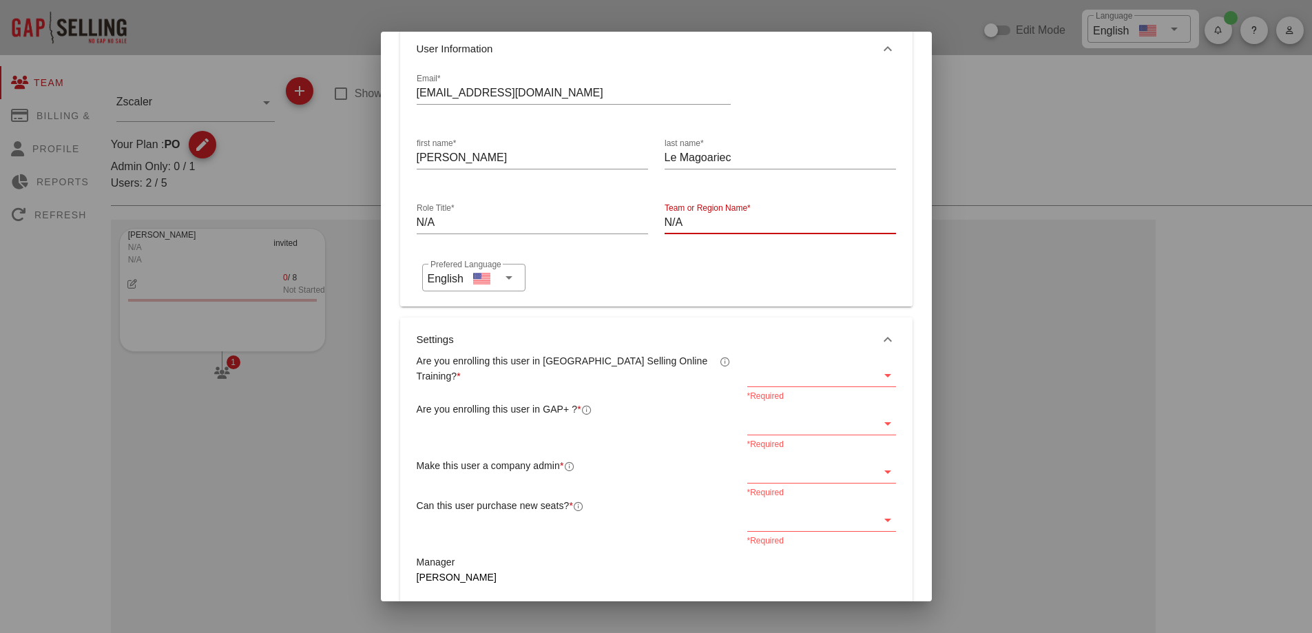
type input "N/A"
click at [786, 360] on div "*Required" at bounding box center [821, 378] width 149 height 45
click at [781, 375] on div at bounding box center [811, 375] width 129 height 22
click at [784, 385] on div "Yes" at bounding box center [812, 385] width 123 height 13
click at [781, 419] on div at bounding box center [811, 423] width 129 height 22
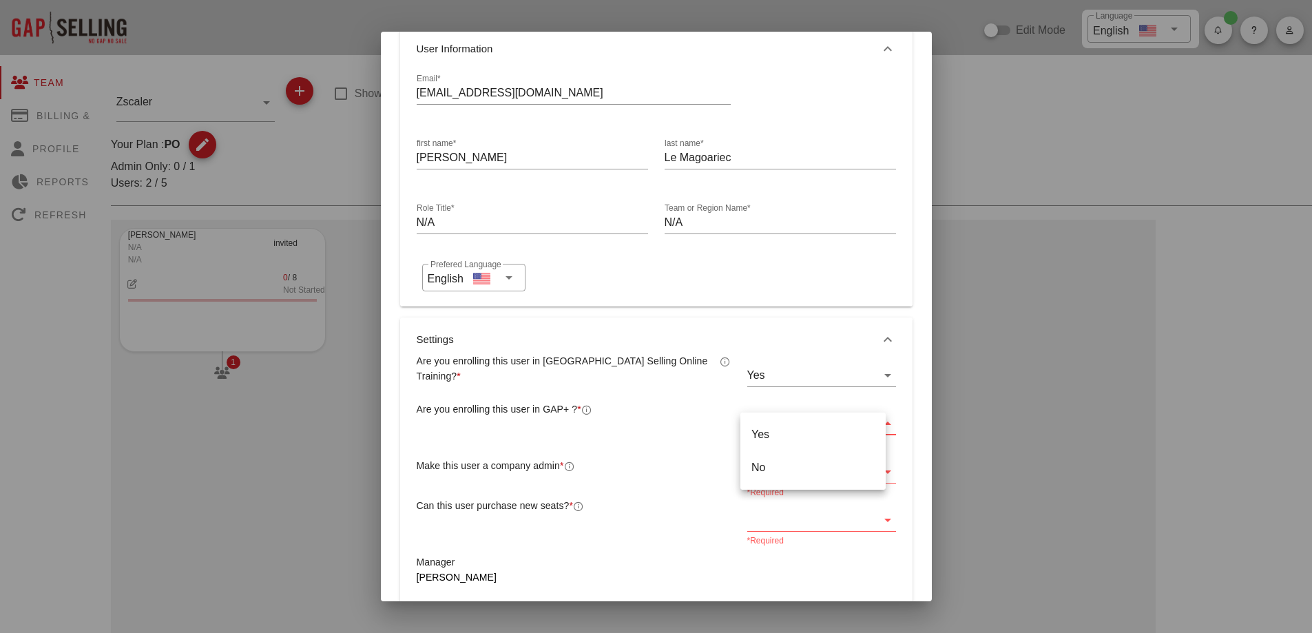
click at [790, 434] on div "Yes" at bounding box center [812, 434] width 123 height 13
click at [781, 478] on div at bounding box center [811, 472] width 129 height 22
click at [771, 509] on div "No" at bounding box center [812, 515] width 123 height 13
click at [772, 522] on div at bounding box center [811, 520] width 129 height 22
click at [770, 565] on div "No" at bounding box center [812, 563] width 123 height 13
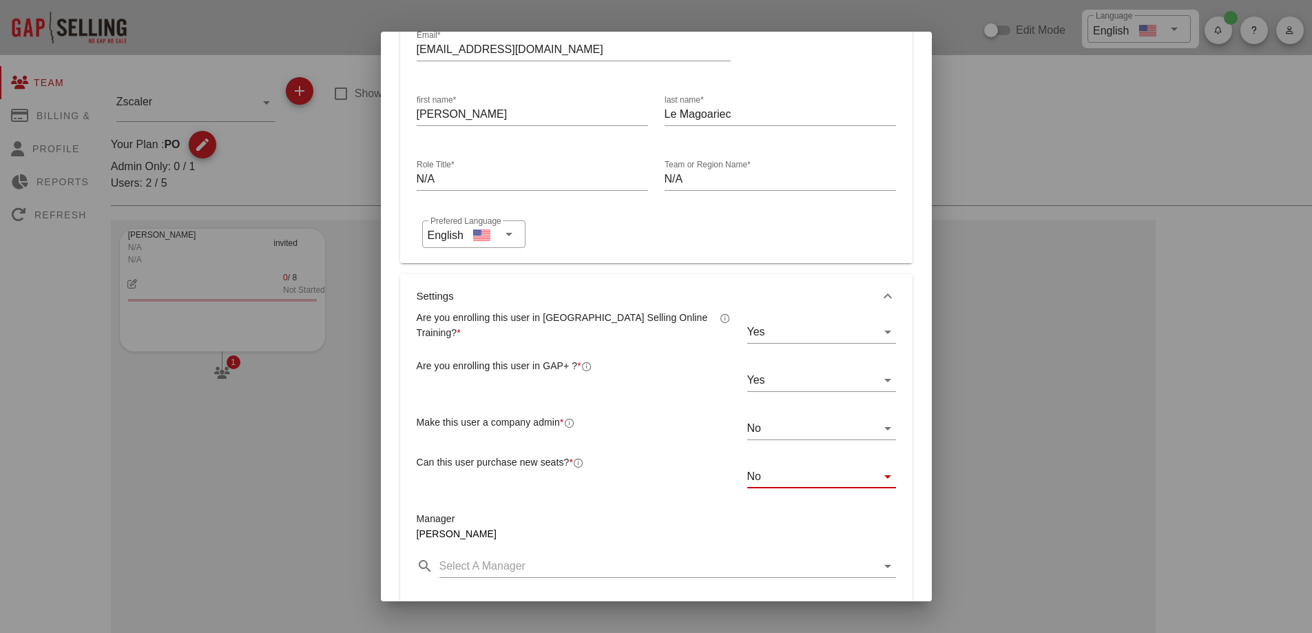
scroll to position [207, 0]
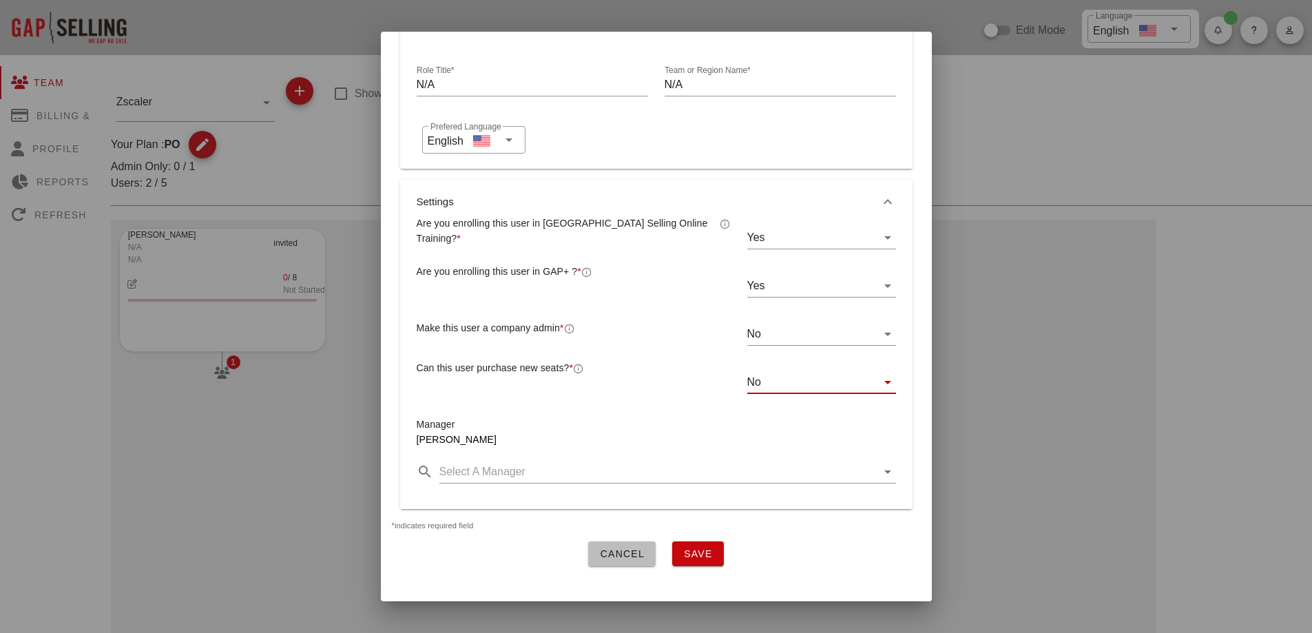
click at [683, 555] on span "Save" at bounding box center [698, 553] width 30 height 11
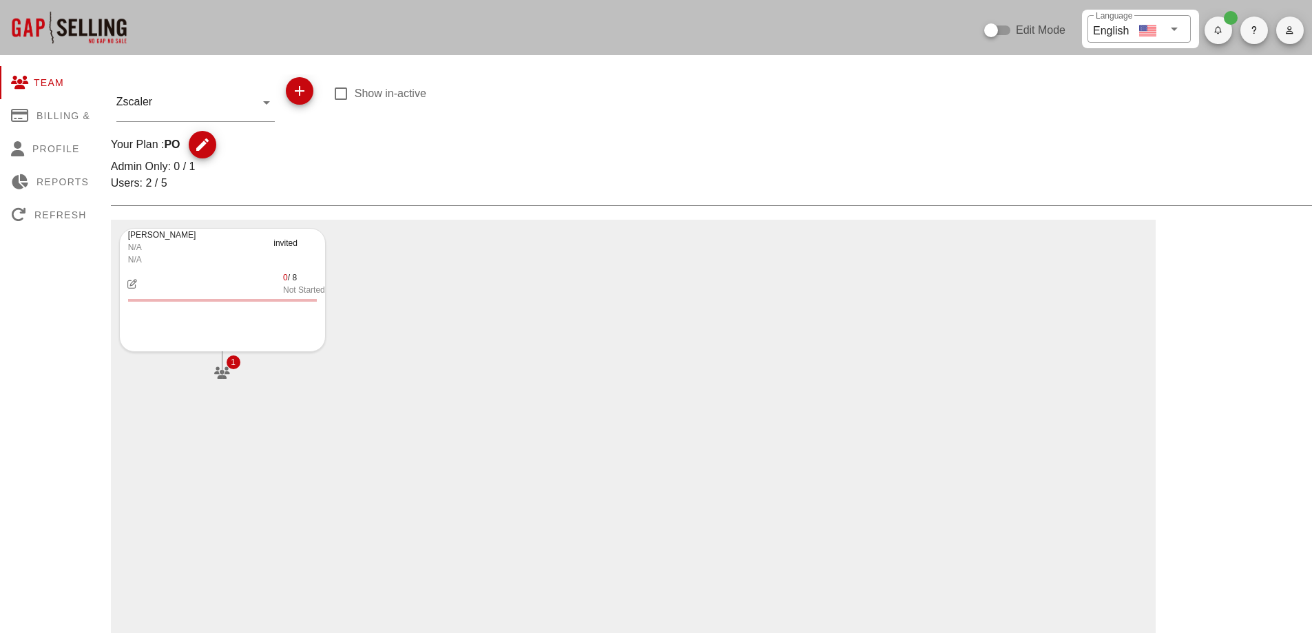
scroll to position [196, 0]
click at [222, 350] on icon at bounding box center [222, 351] width 8 height 8
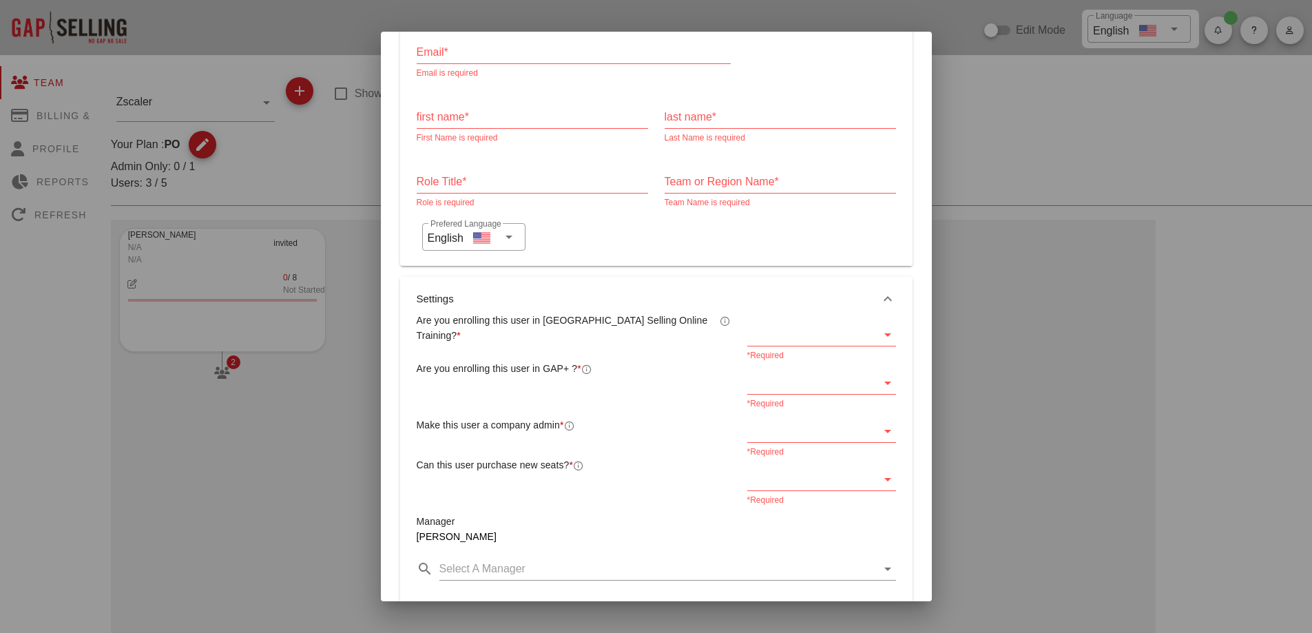
scroll to position [58, 0]
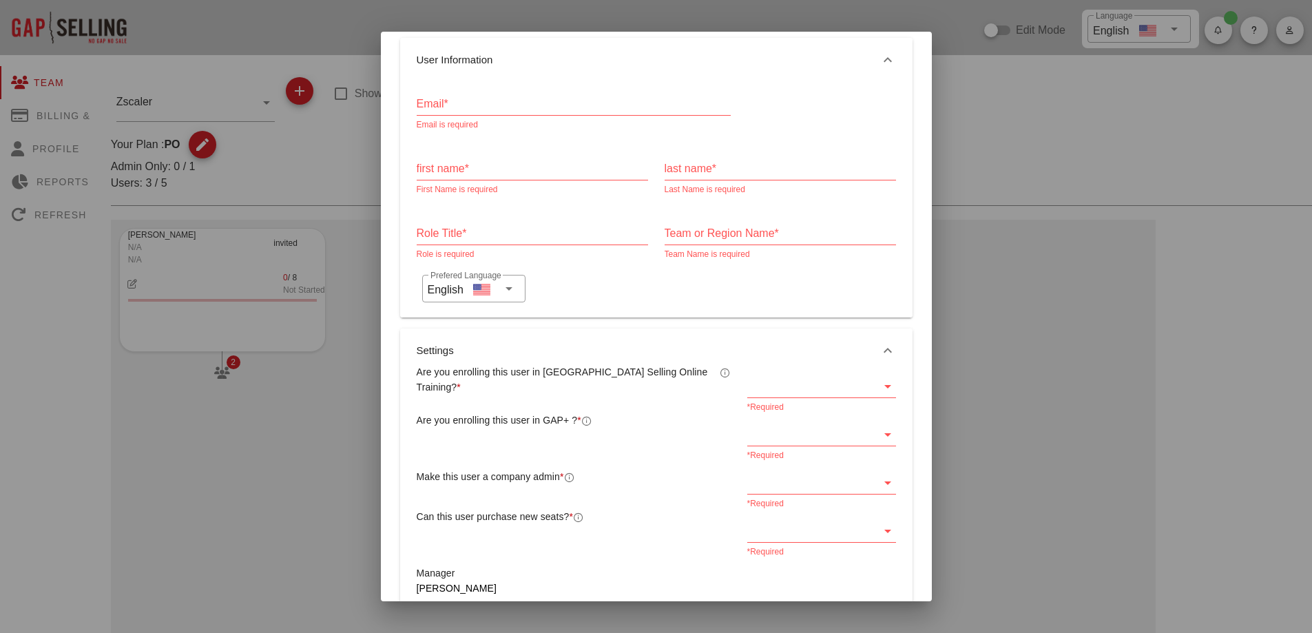
click at [503, 105] on input "Email*" at bounding box center [574, 104] width 314 height 22
paste input "vvranjes@zscaler.com"
type input "vvranjes@zscaler.com"
click at [459, 172] on input "first name*" at bounding box center [532, 169] width 231 height 22
type input "Vinka"
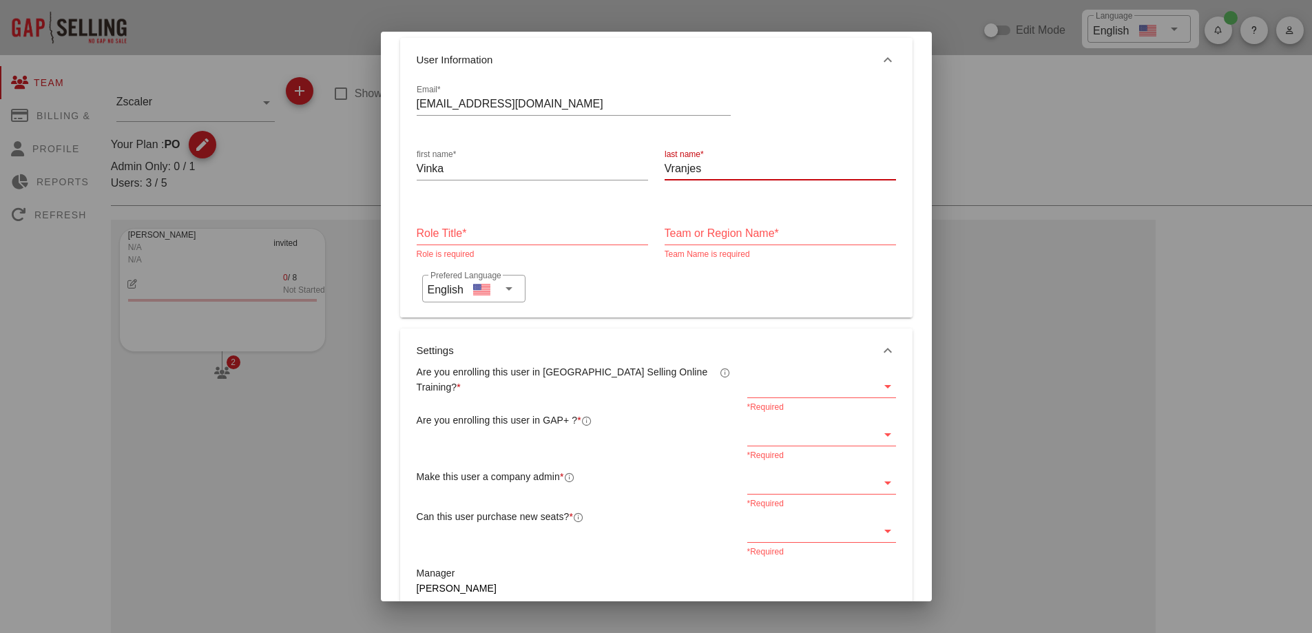
type input "Vranjes"
type input "N/A"
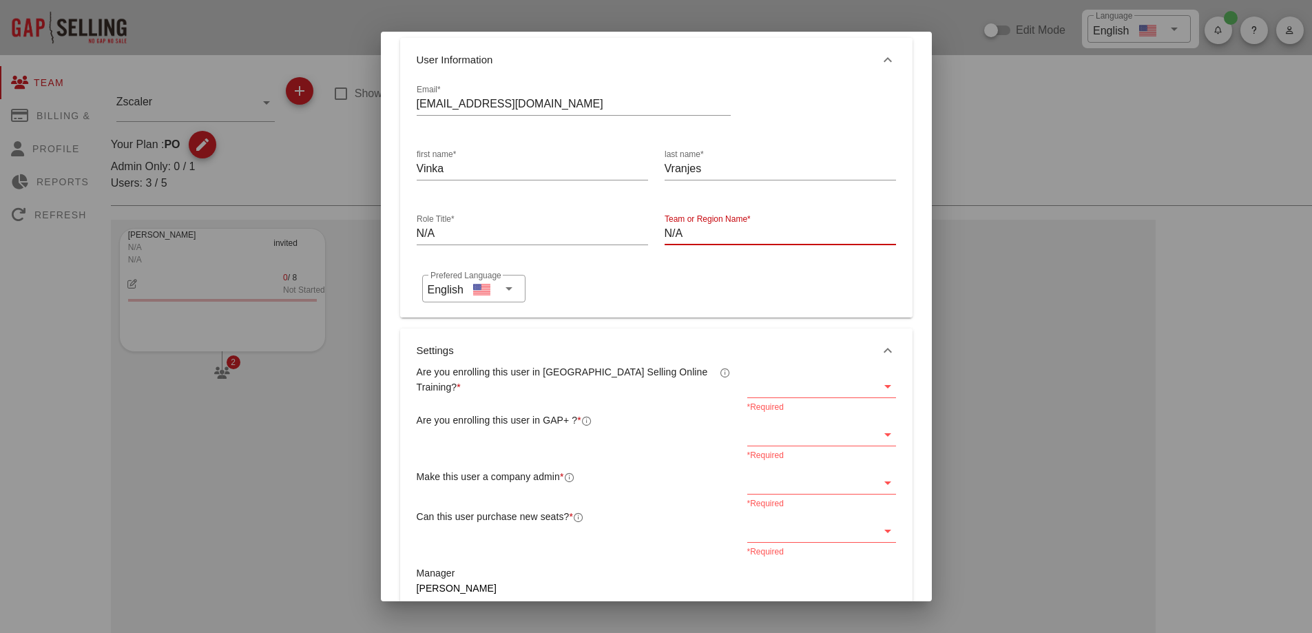
type input "N/A"
click at [781, 379] on div at bounding box center [811, 386] width 129 height 22
click at [779, 399] on div "Yes" at bounding box center [812, 396] width 123 height 13
click at [770, 439] on div at bounding box center [811, 434] width 129 height 22
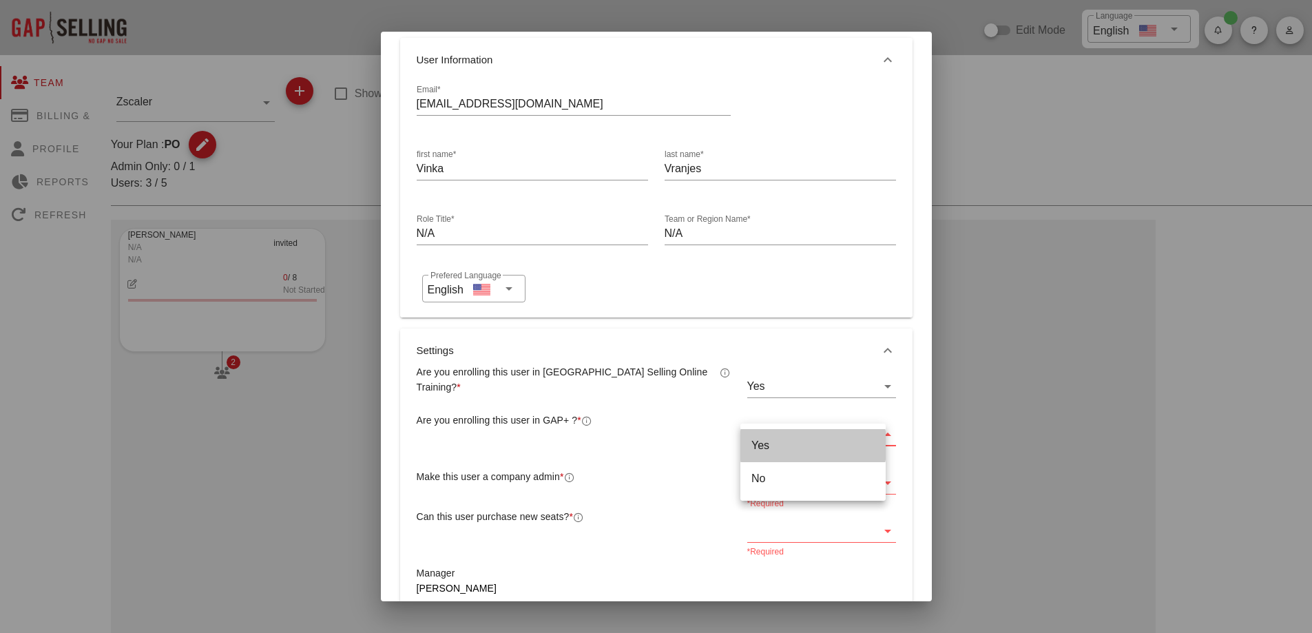
click at [764, 444] on div "Yes" at bounding box center [812, 445] width 123 height 13
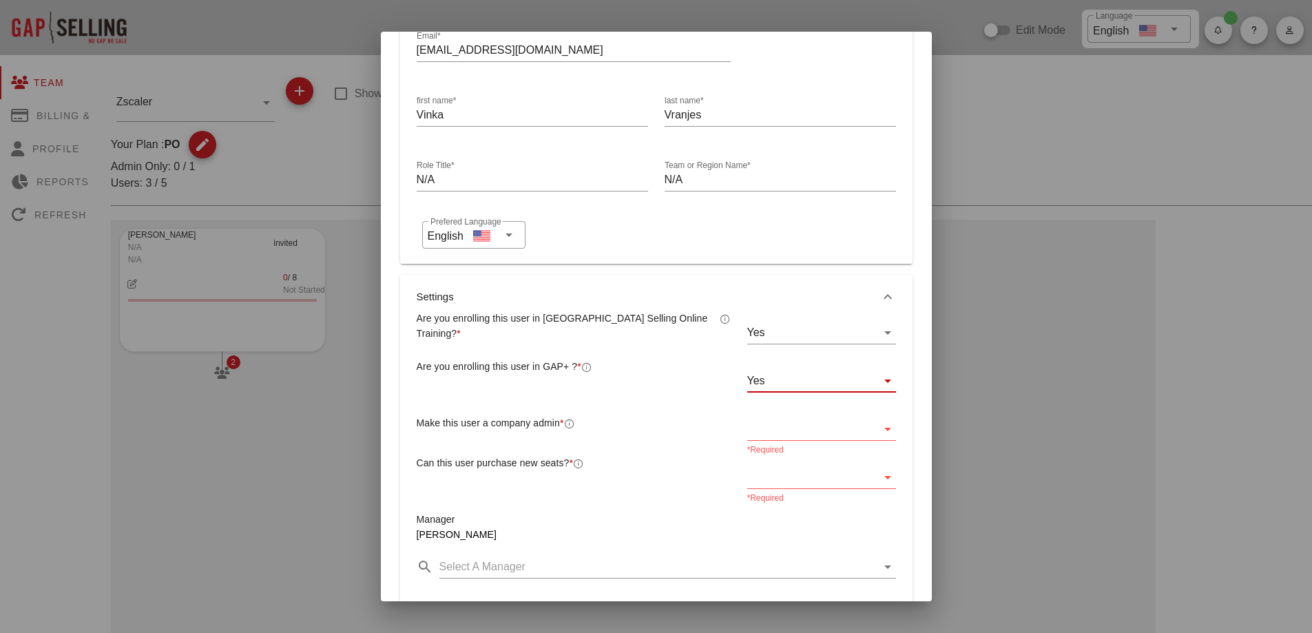
scroll to position [127, 0]
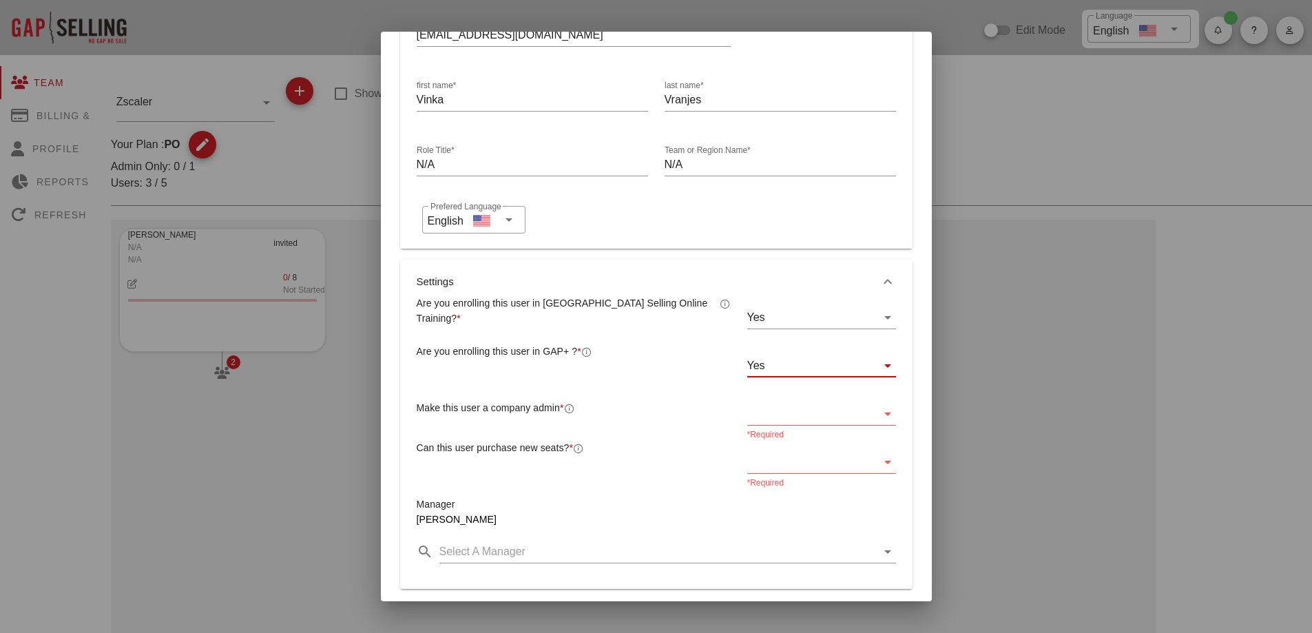
click at [788, 408] on div at bounding box center [811, 414] width 129 height 22
click at [774, 465] on div "No" at bounding box center [812, 458] width 123 height 30
click at [765, 471] on div at bounding box center [811, 462] width 129 height 22
click at [772, 511] on div "No" at bounding box center [812, 505] width 123 height 13
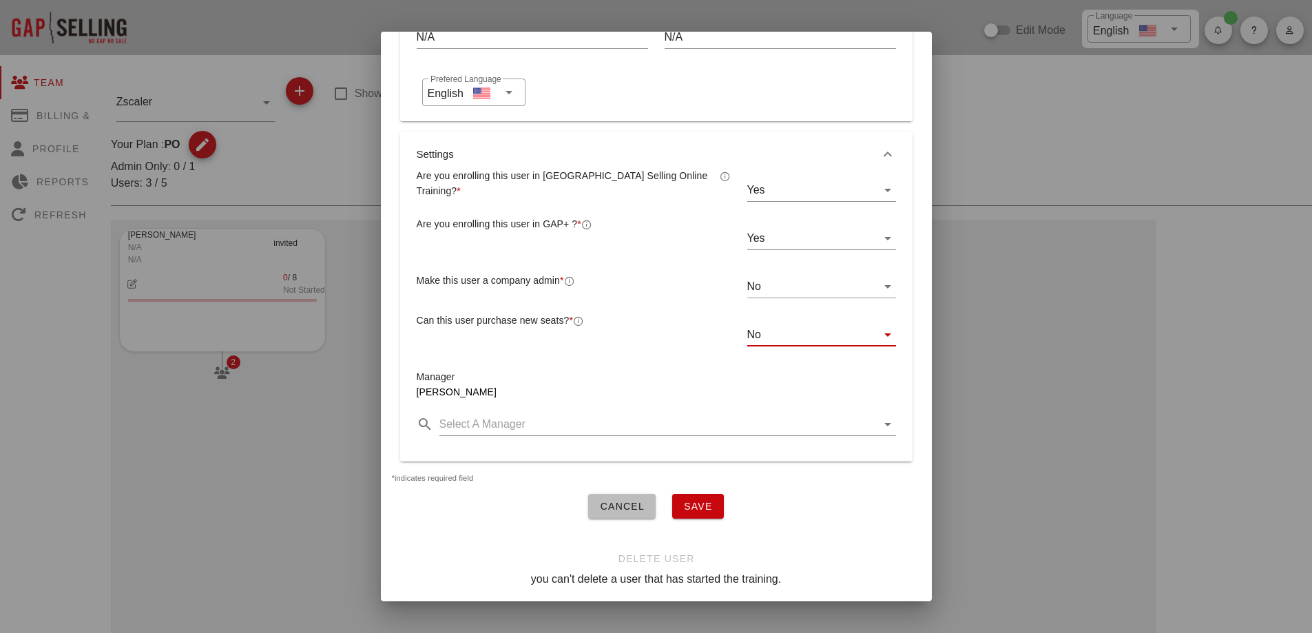
click at [694, 501] on button "Save" at bounding box center [698, 506] width 52 height 25
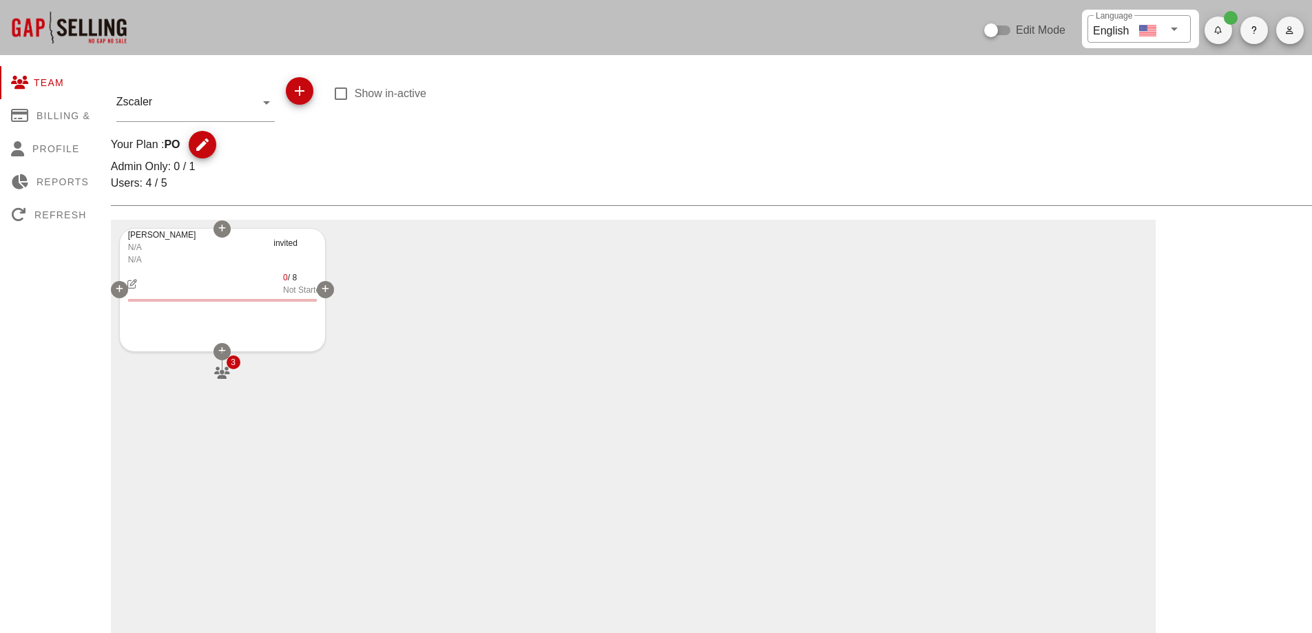
click at [221, 346] on div at bounding box center [221, 351] width 17 height 17
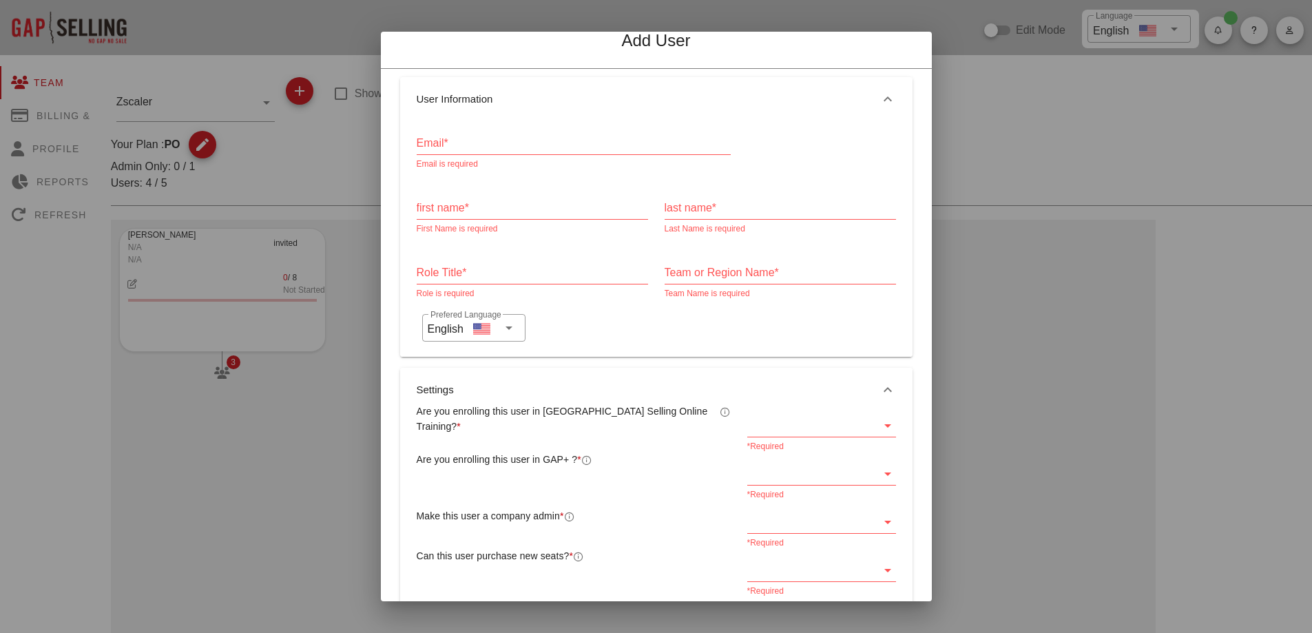
scroll to position [0, 0]
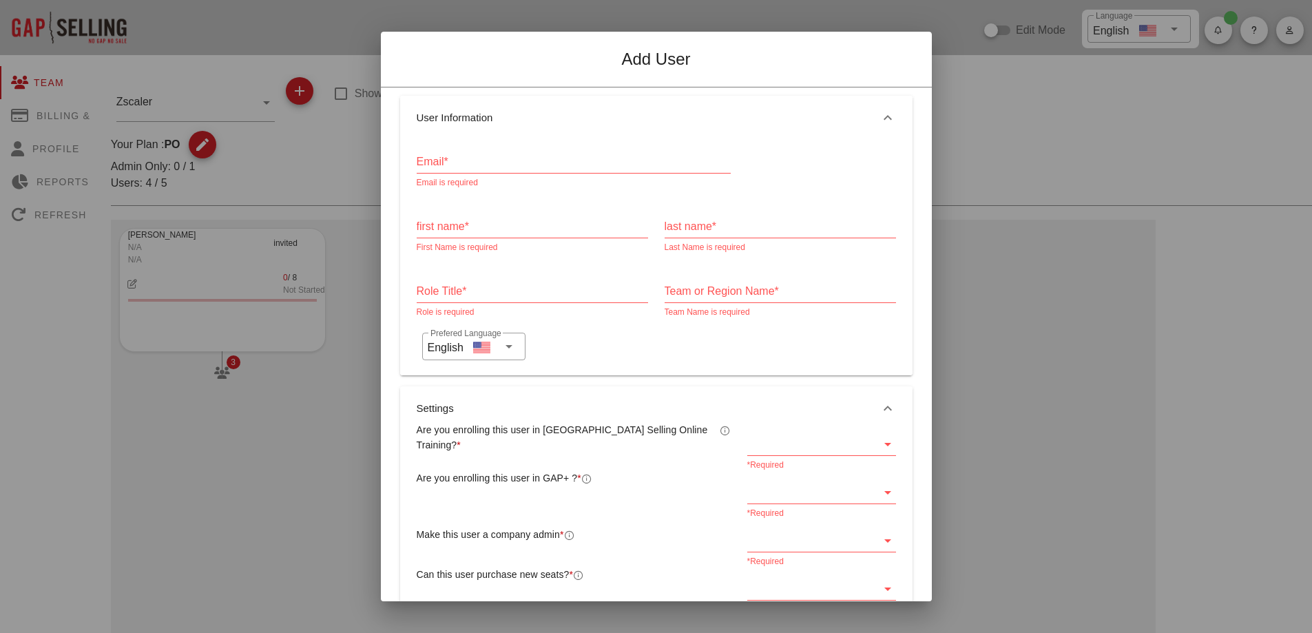
click at [485, 162] on input "Email*" at bounding box center [574, 162] width 314 height 22
paste input "mpercsy@zscaler.com"
type input "mpercsy@zscaler.com"
click at [478, 234] on input "first name*" at bounding box center [532, 226] width 231 height 22
type input "Marian"
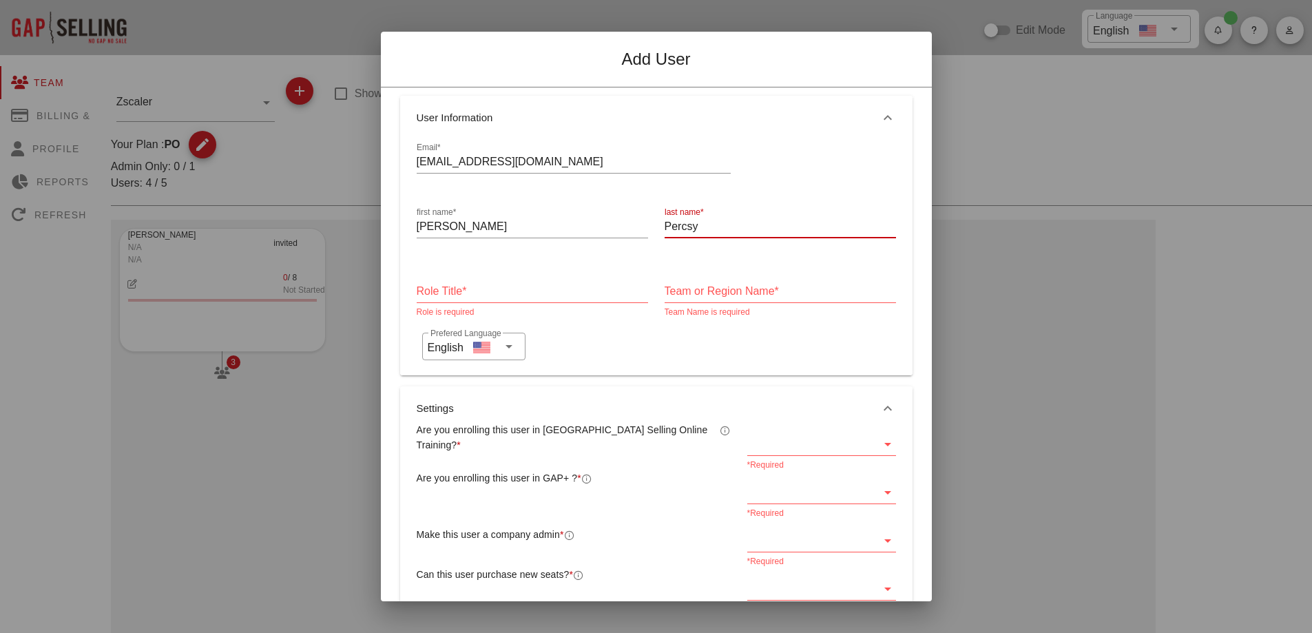
type input "Percsy"
type input "N/A"
click at [800, 441] on div at bounding box center [811, 444] width 129 height 22
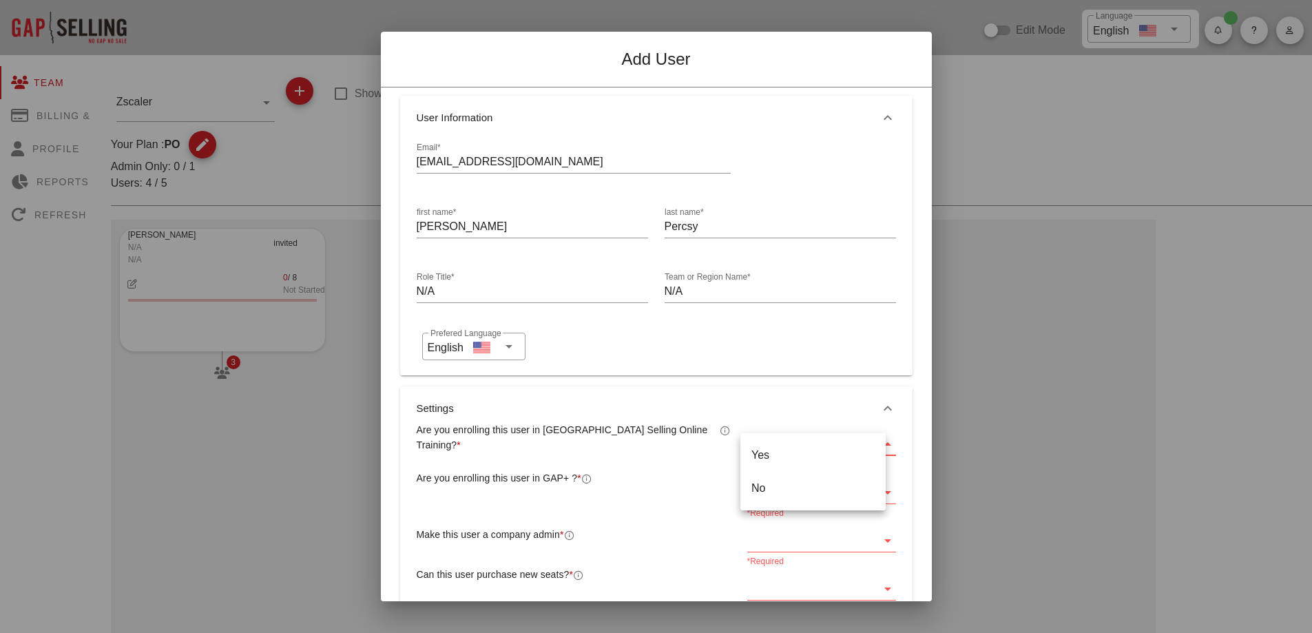
click at [777, 449] on div "Yes" at bounding box center [812, 454] width 123 height 13
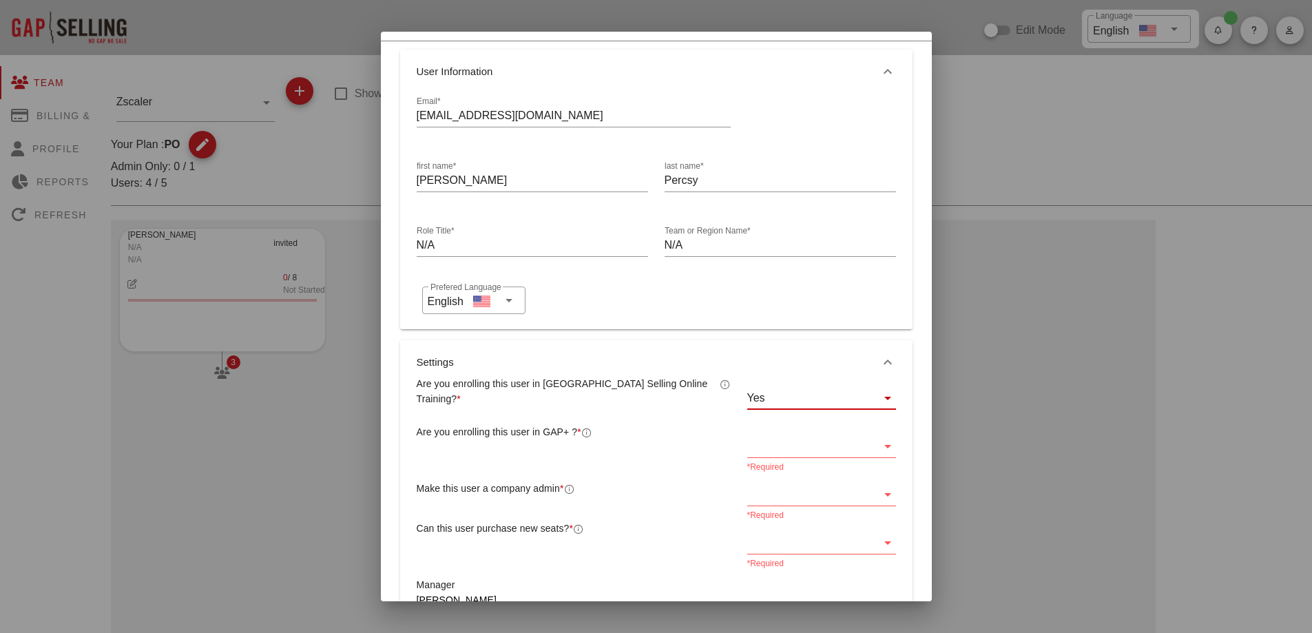
scroll to position [69, 0]
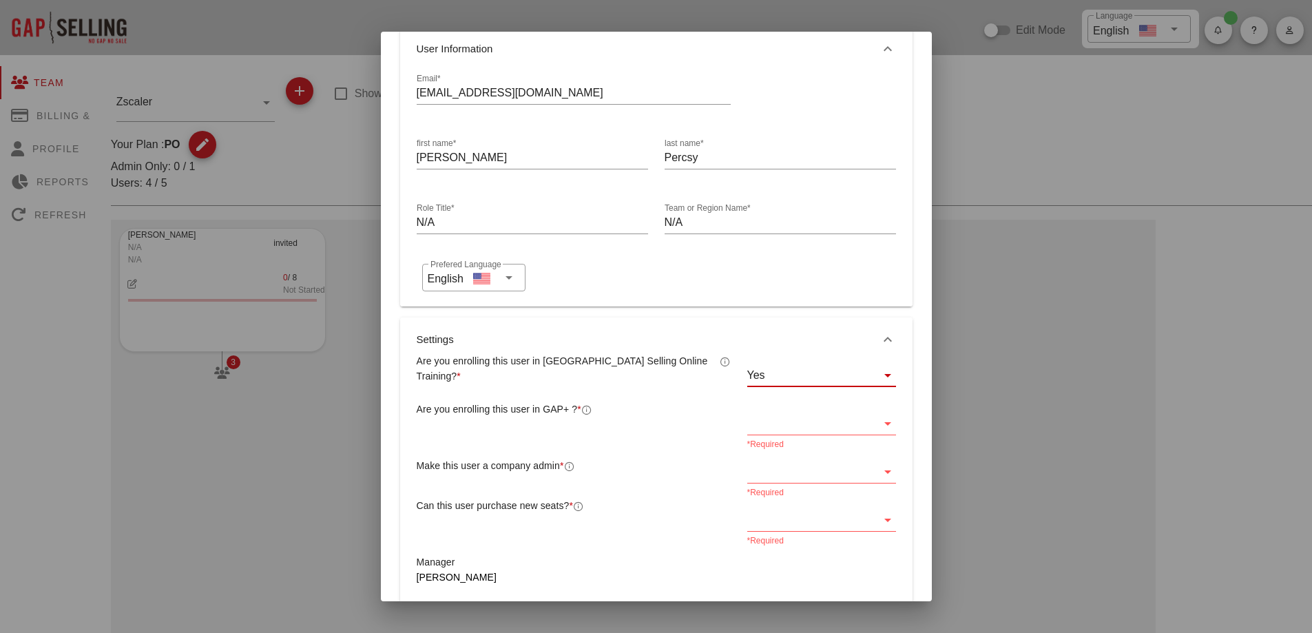
click at [770, 424] on div at bounding box center [811, 423] width 129 height 22
click at [759, 439] on div "Yes" at bounding box center [812, 434] width 123 height 13
click at [784, 472] on div at bounding box center [811, 472] width 129 height 22
click at [766, 524] on div "No" at bounding box center [812, 516] width 123 height 30
click at [784, 525] on div at bounding box center [811, 520] width 129 height 22
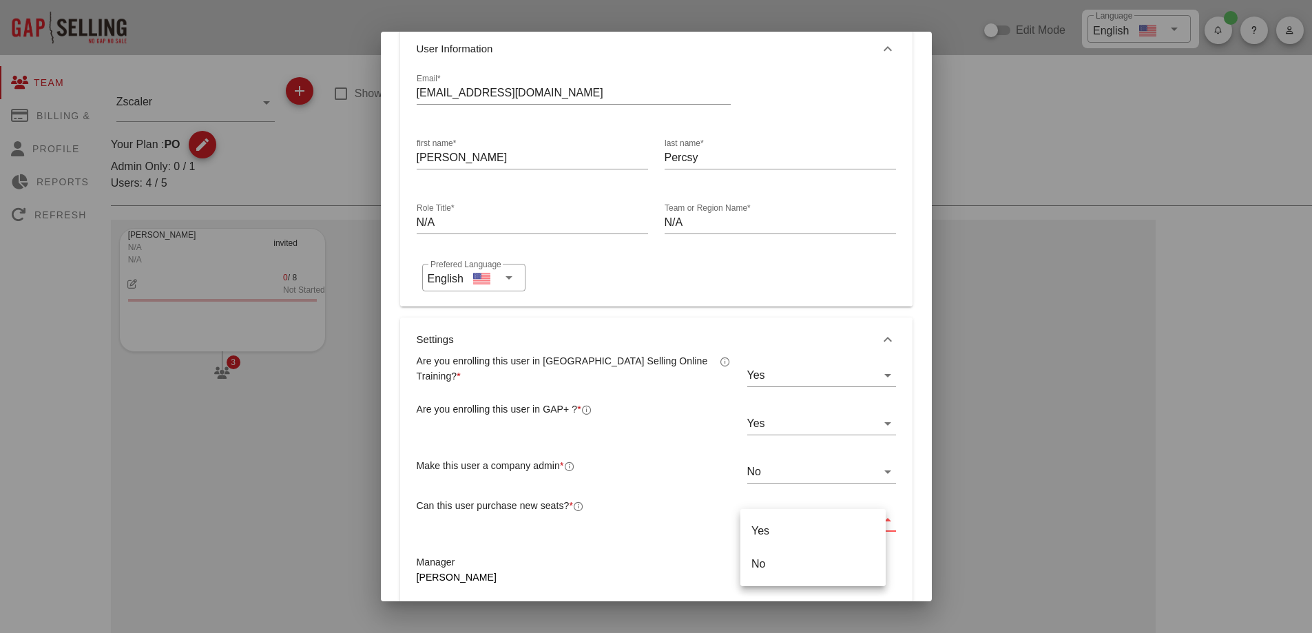
click at [771, 565] on div "No" at bounding box center [812, 563] width 123 height 13
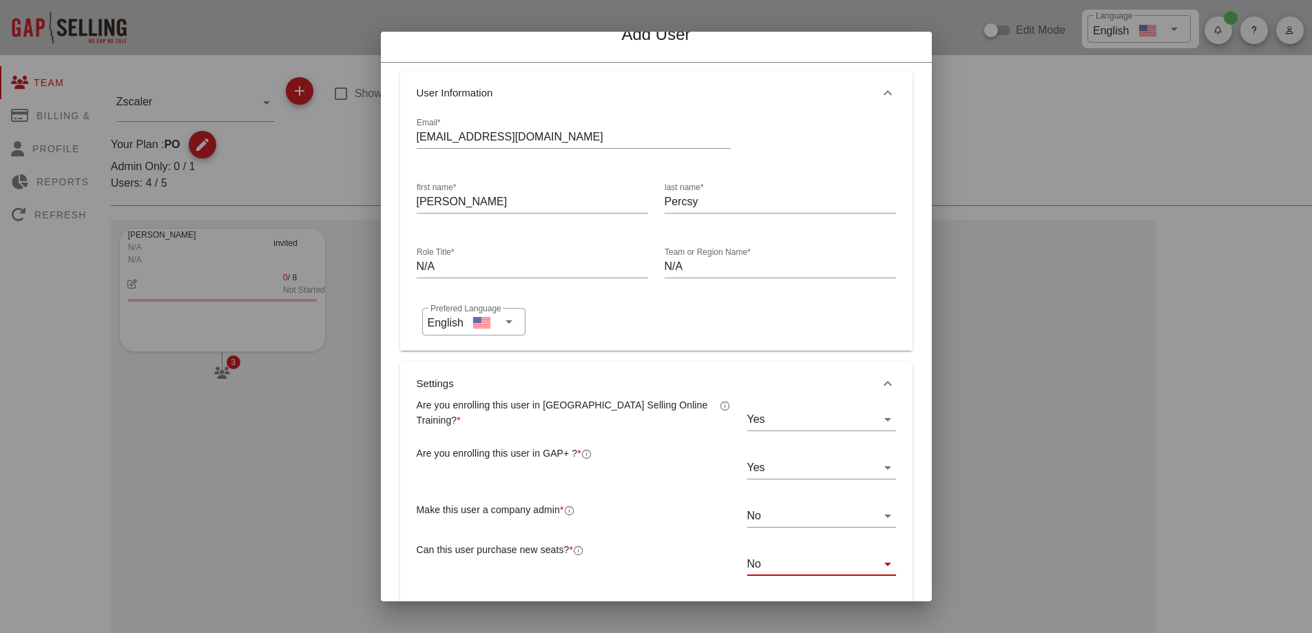
scroll to position [0, 0]
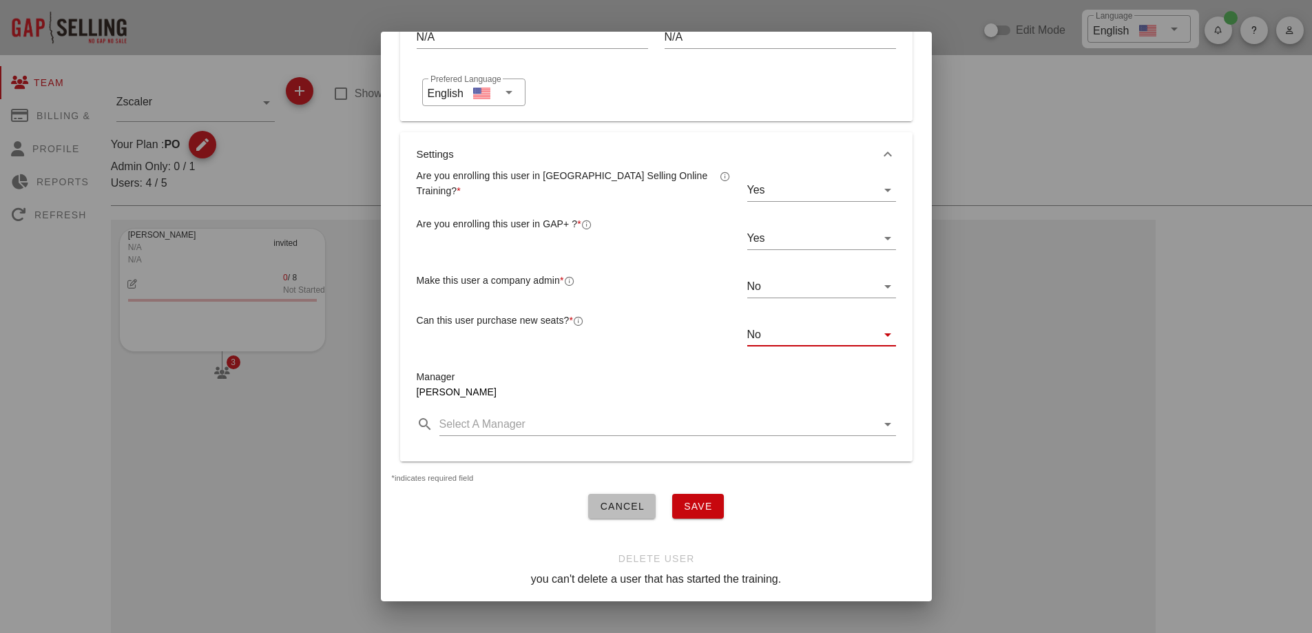
click at [697, 501] on span "Save" at bounding box center [698, 506] width 30 height 11
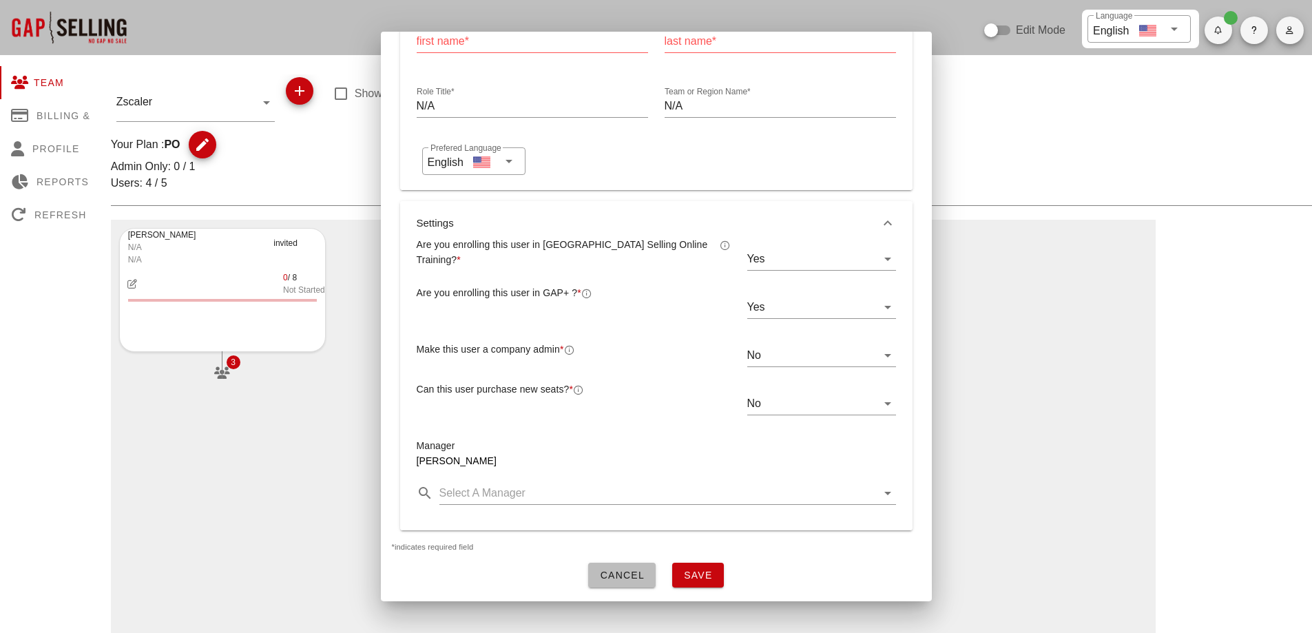
scroll to position [196, 0]
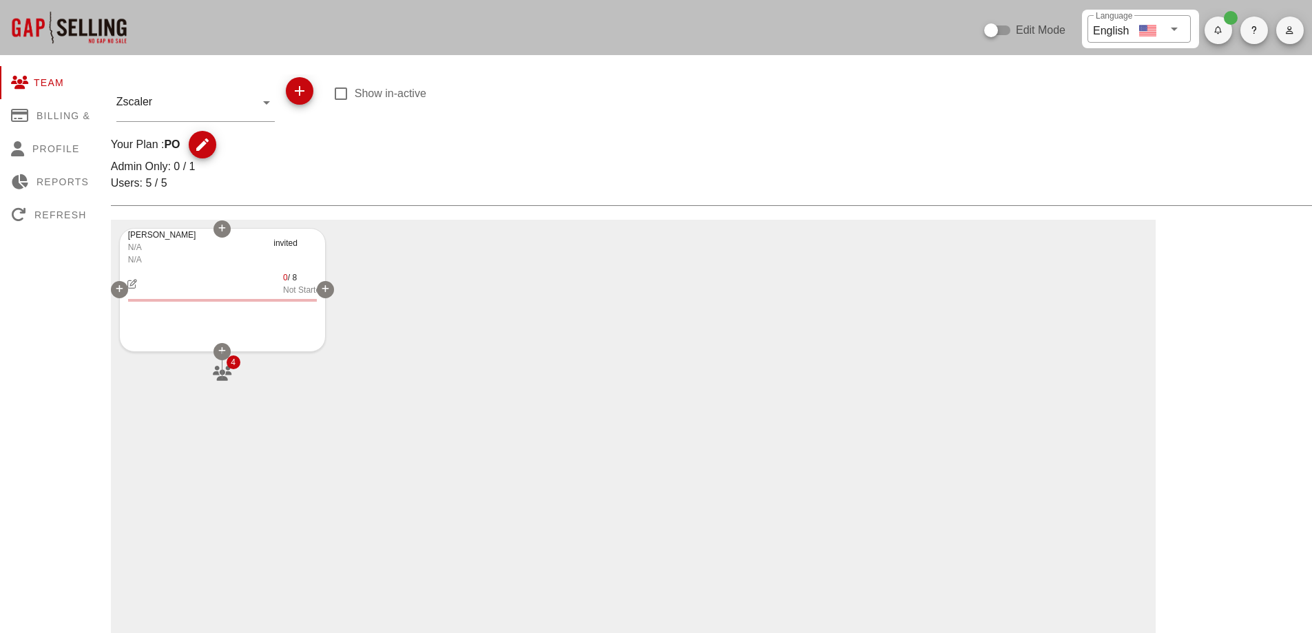
click at [216, 368] on icon "button" at bounding box center [221, 373] width 21 height 15
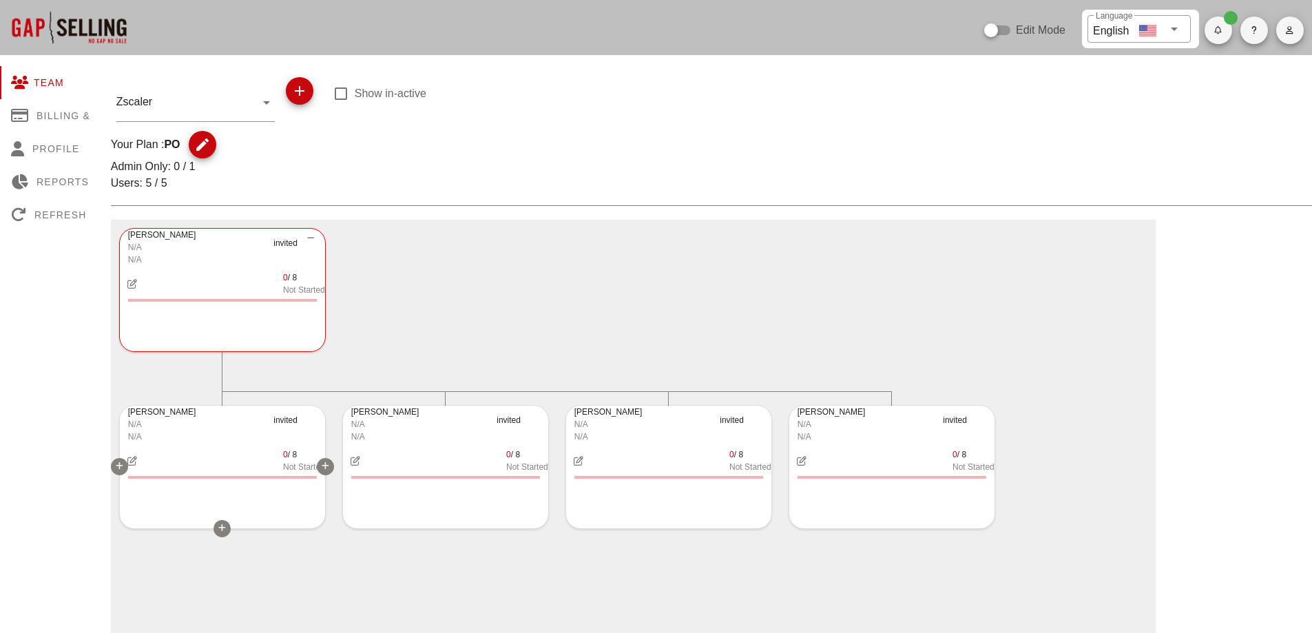
click at [133, 460] on icon "button" at bounding box center [132, 461] width 12 height 10
type input "mrussegger@zscaler.com"
type input "Marlon"
type input "Russegger"
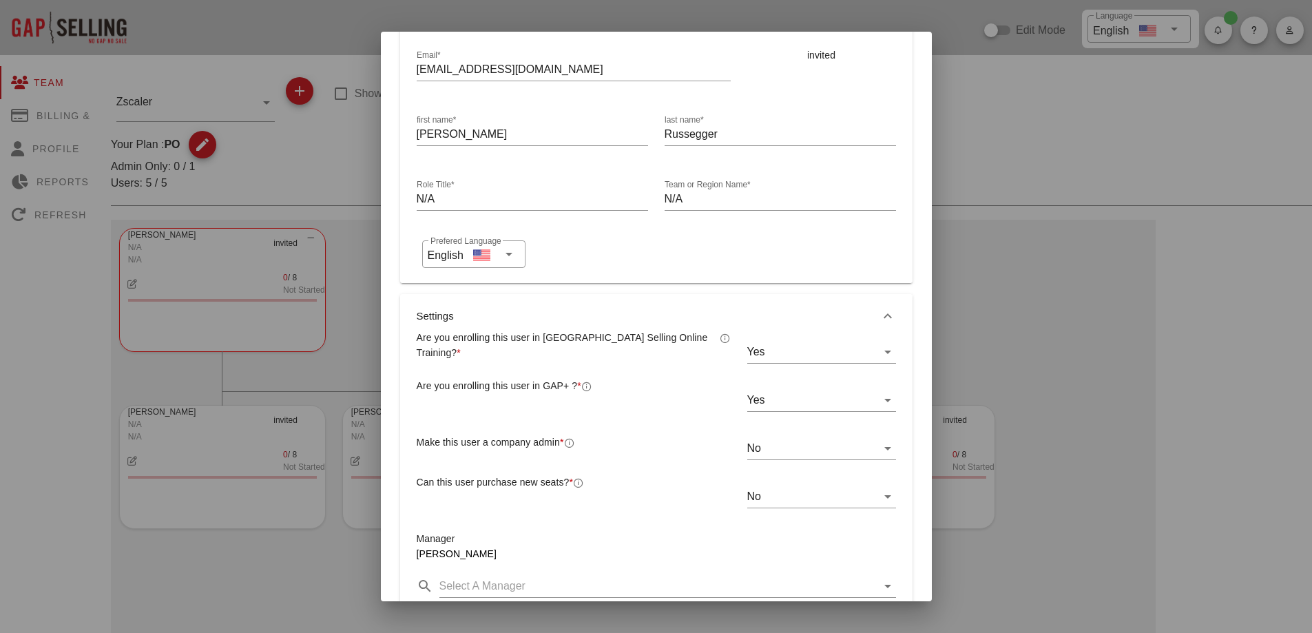
scroll to position [0, 0]
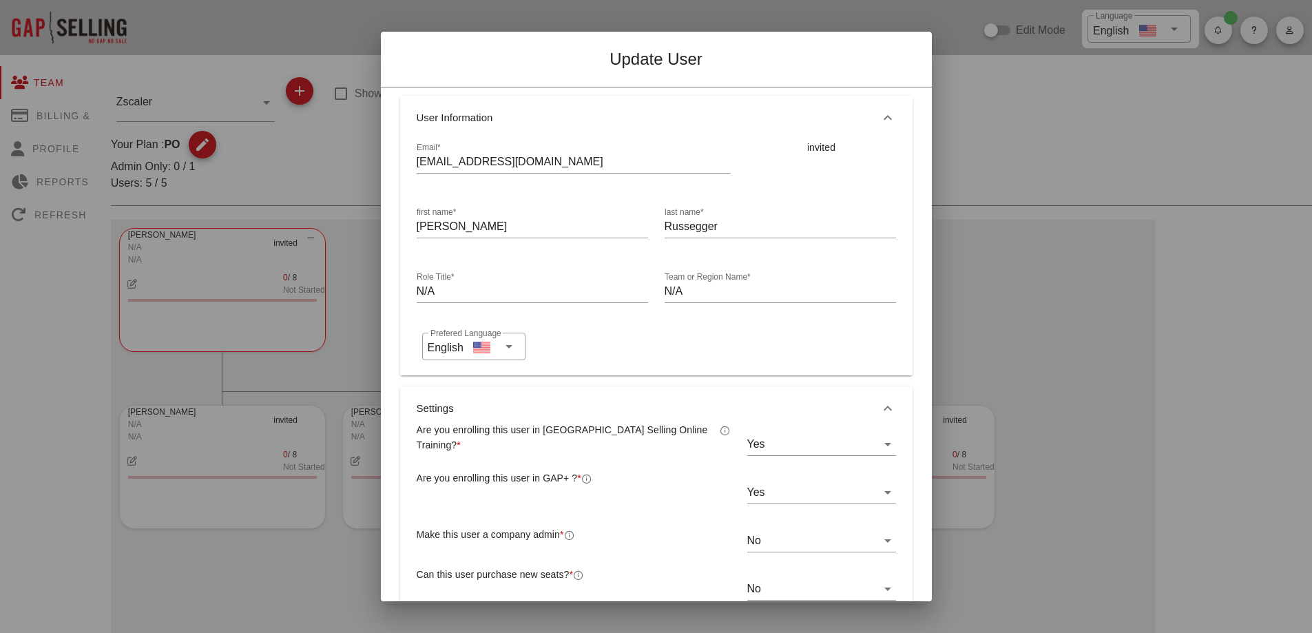
click at [998, 227] on div at bounding box center [656, 316] width 1312 height 633
click at [353, 463] on div at bounding box center [656, 316] width 1312 height 633
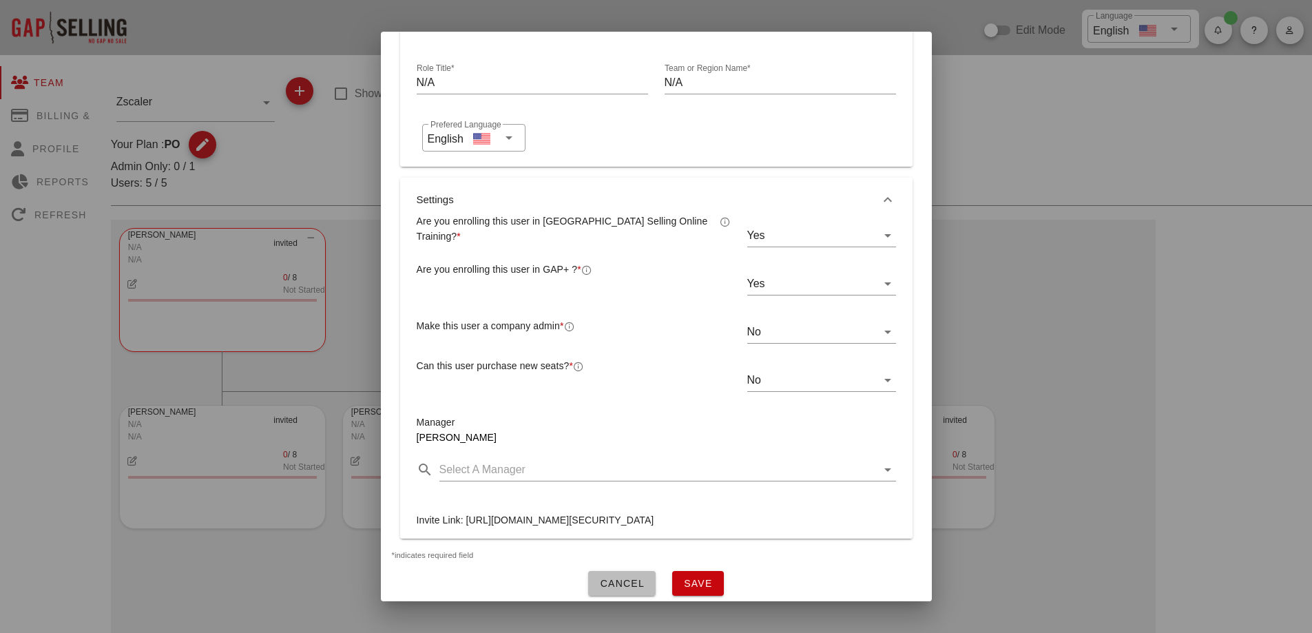
scroll to position [325, 0]
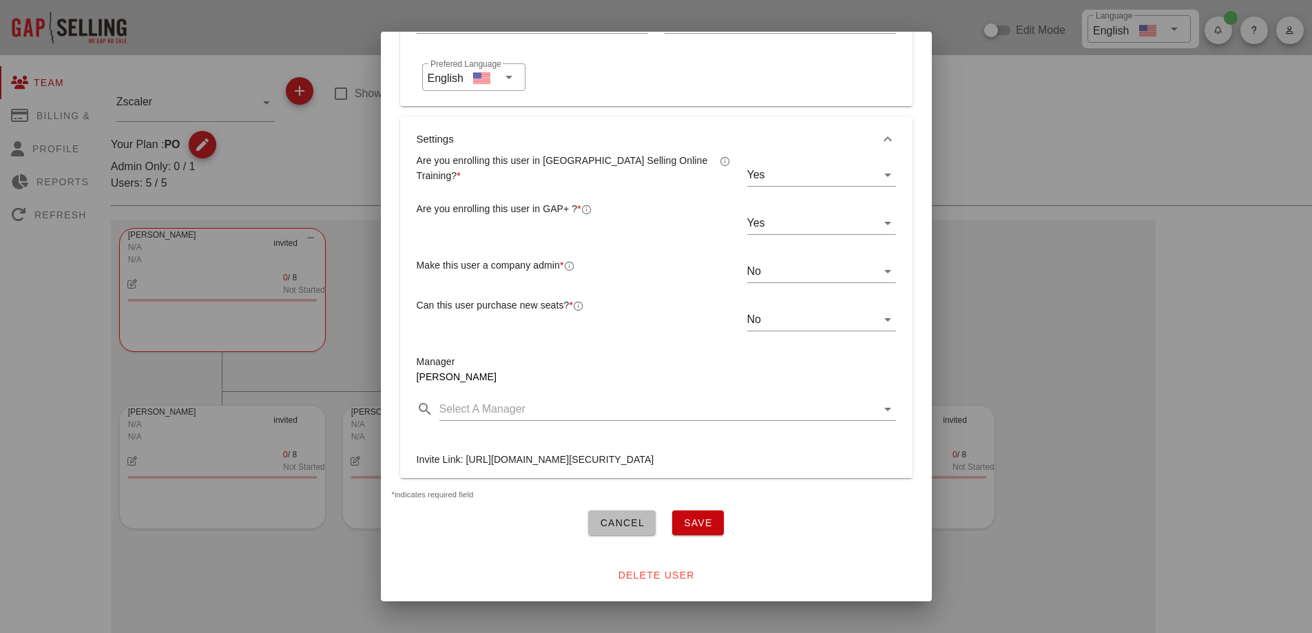
click at [626, 517] on span "Cancel" at bounding box center [621, 522] width 45 height 11
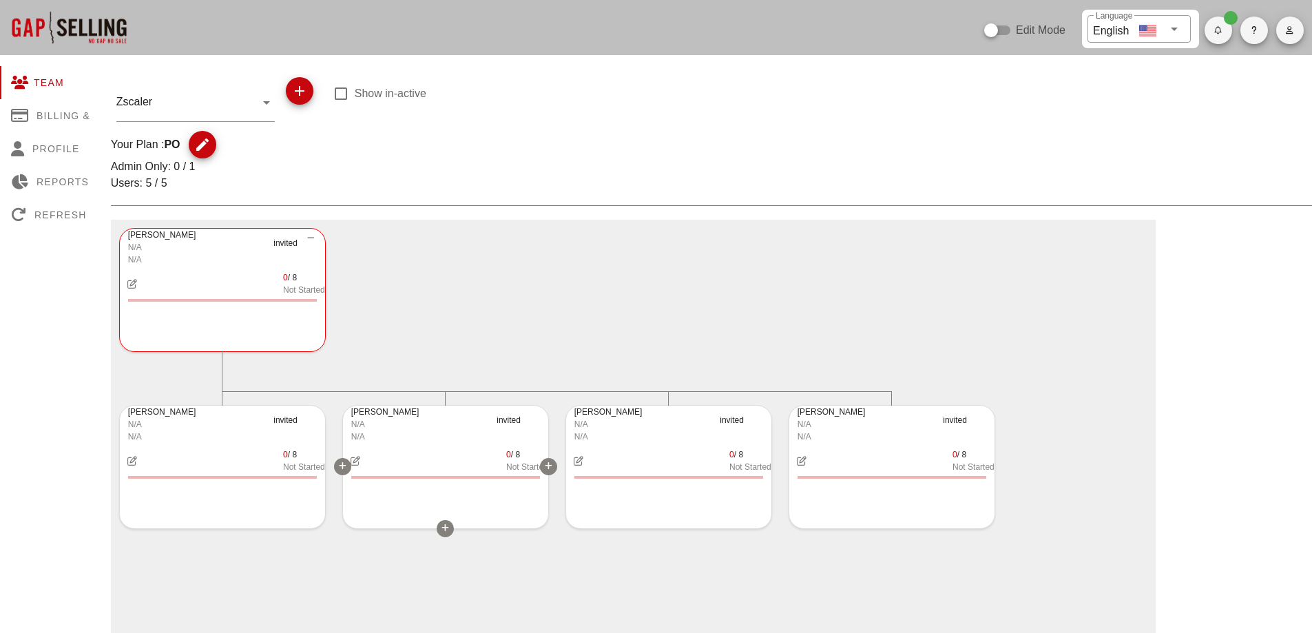
click at [353, 456] on icon "button" at bounding box center [355, 461] width 12 height 10
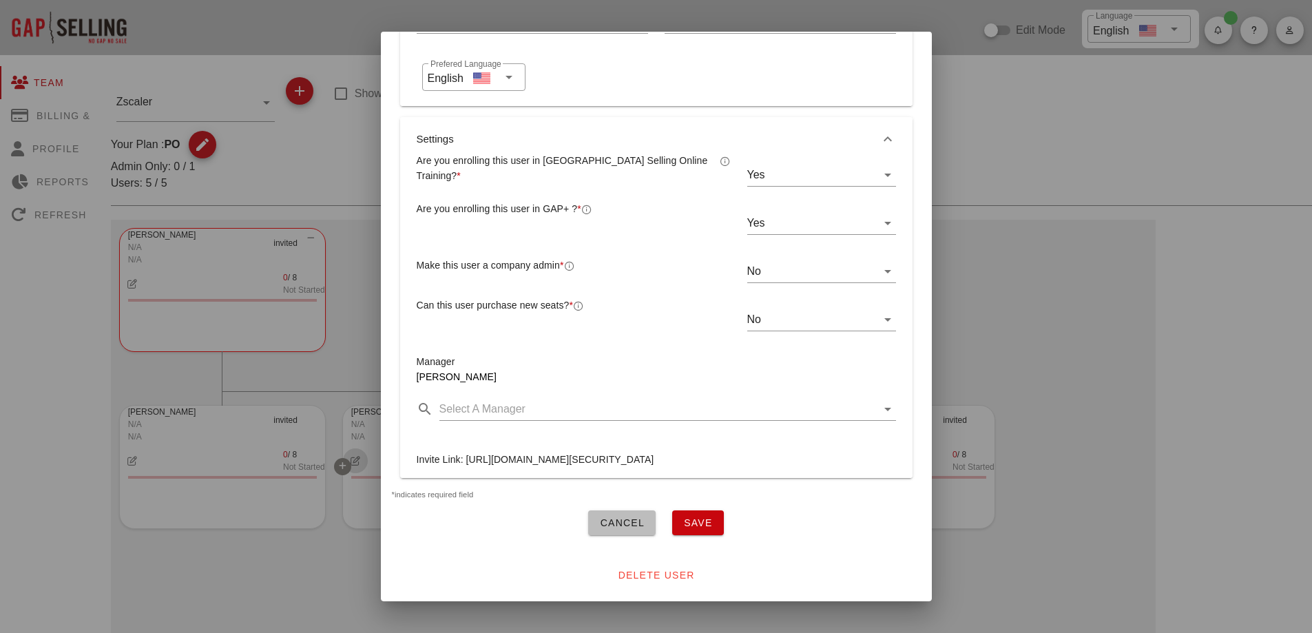
type input "vlemagoariec@zscaler.com"
type input "Vincent"
type input "Le Magoariec"
click at [614, 517] on span "Cancel" at bounding box center [621, 522] width 45 height 11
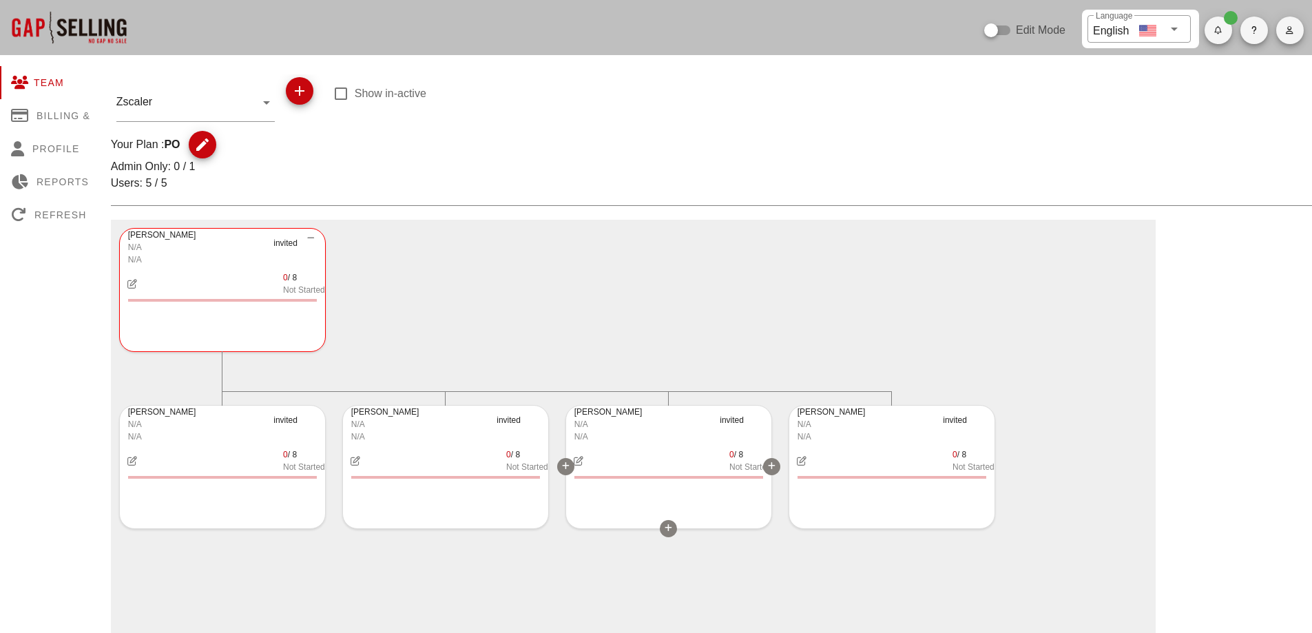
click at [577, 463] on icon "button" at bounding box center [578, 461] width 12 height 10
type input "vvranjes@zscaler.com"
type input "Vinka"
type input "Vranjes"
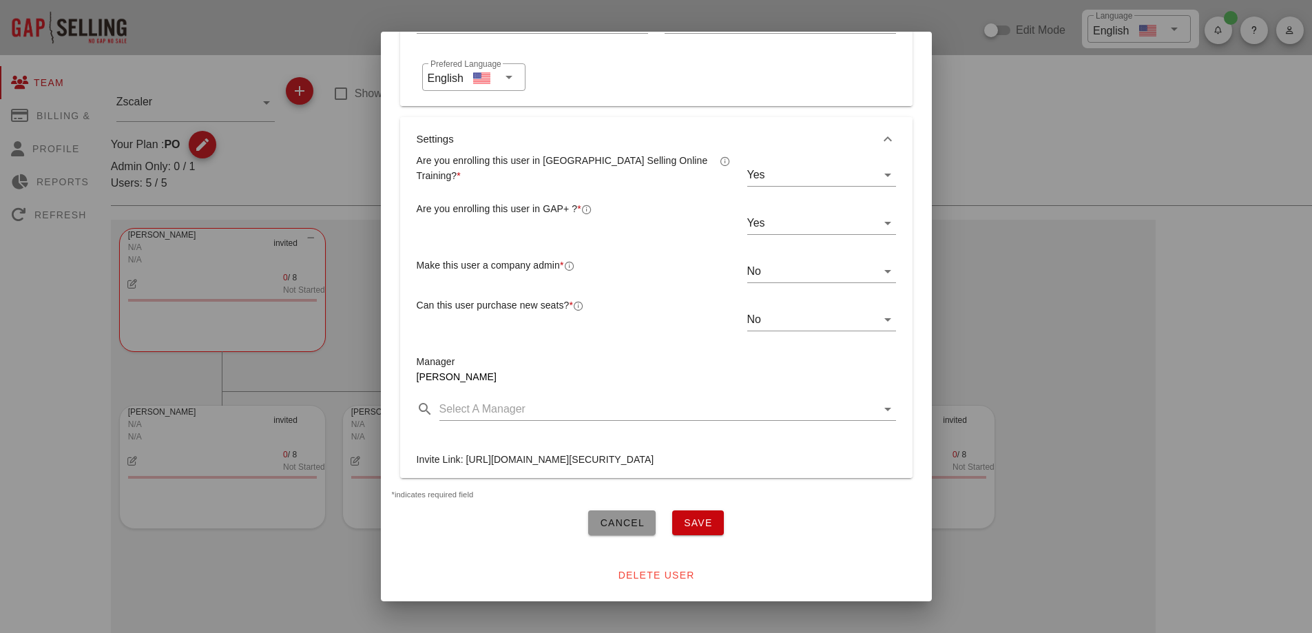
click at [623, 517] on span "Cancel" at bounding box center [621, 522] width 45 height 11
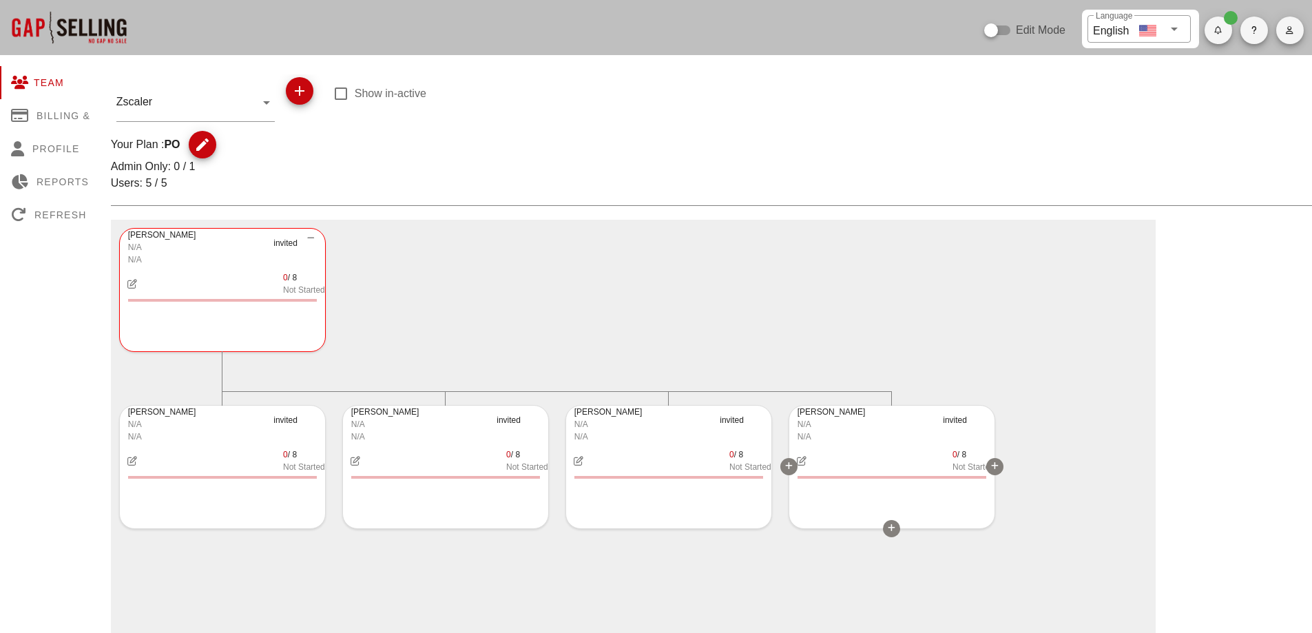
click at [806, 461] on icon "button" at bounding box center [801, 461] width 12 height 10
type input "mpercsy@zscaler.com"
type input "Marian"
type input "Percsy"
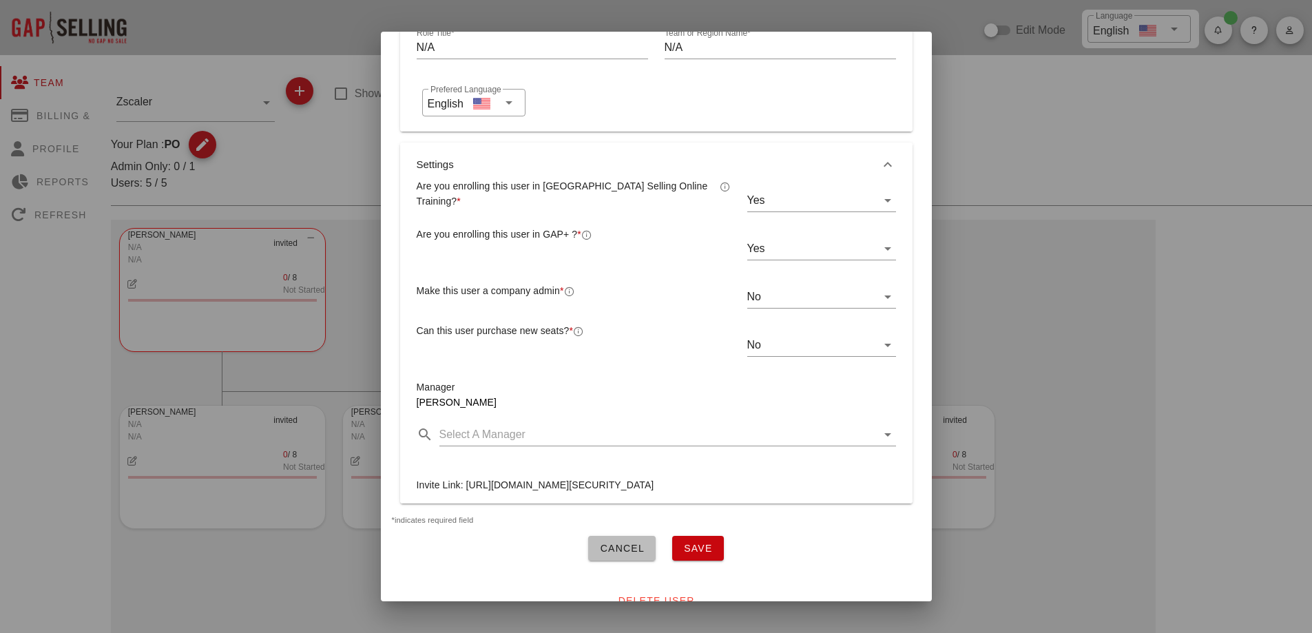
scroll to position [310, 0]
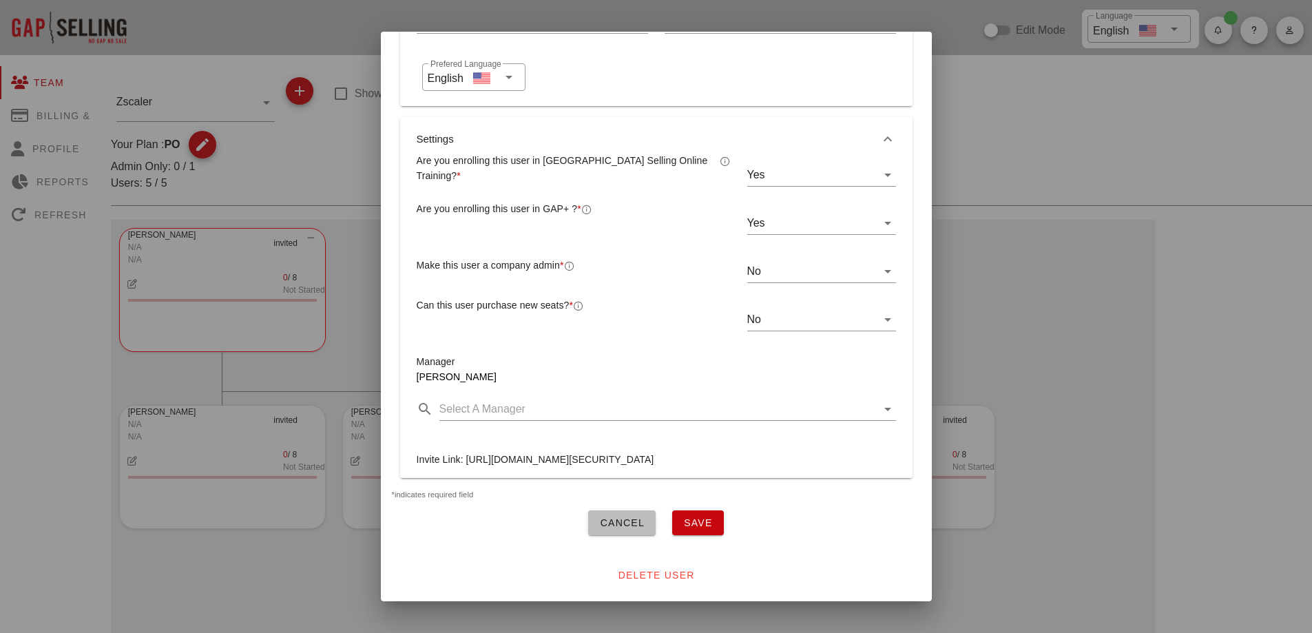
click at [632, 517] on span "Cancel" at bounding box center [621, 522] width 45 height 11
